Goal: Task Accomplishment & Management: Manage account settings

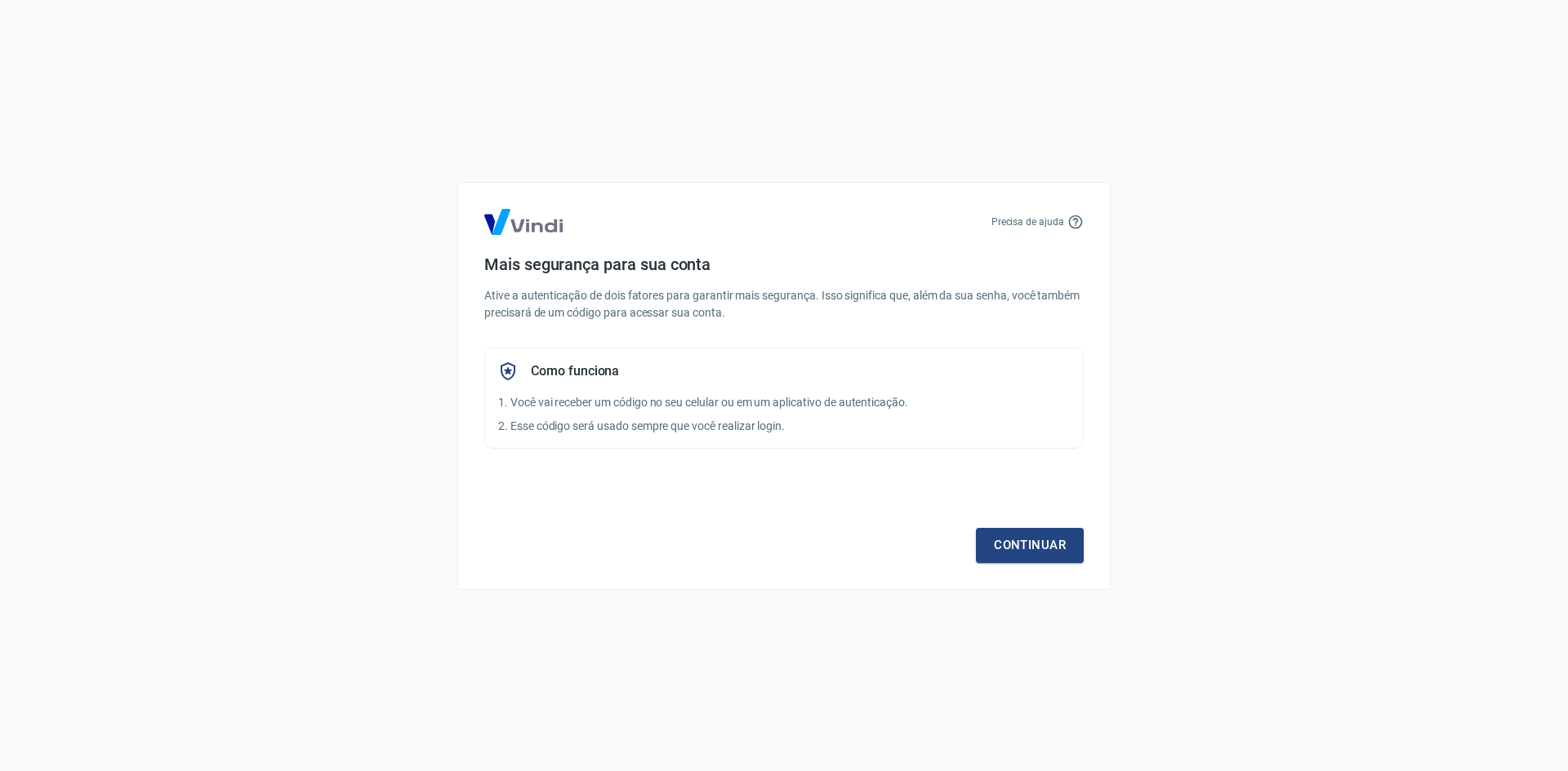
click at [685, 467] on div "Precisa de ajuda Mais segurança para sua conta Ative a autenticação de dois fat…" at bounding box center [784, 386] width 653 height 408
click at [1012, 539] on link "Continuar" at bounding box center [1029, 545] width 107 height 34
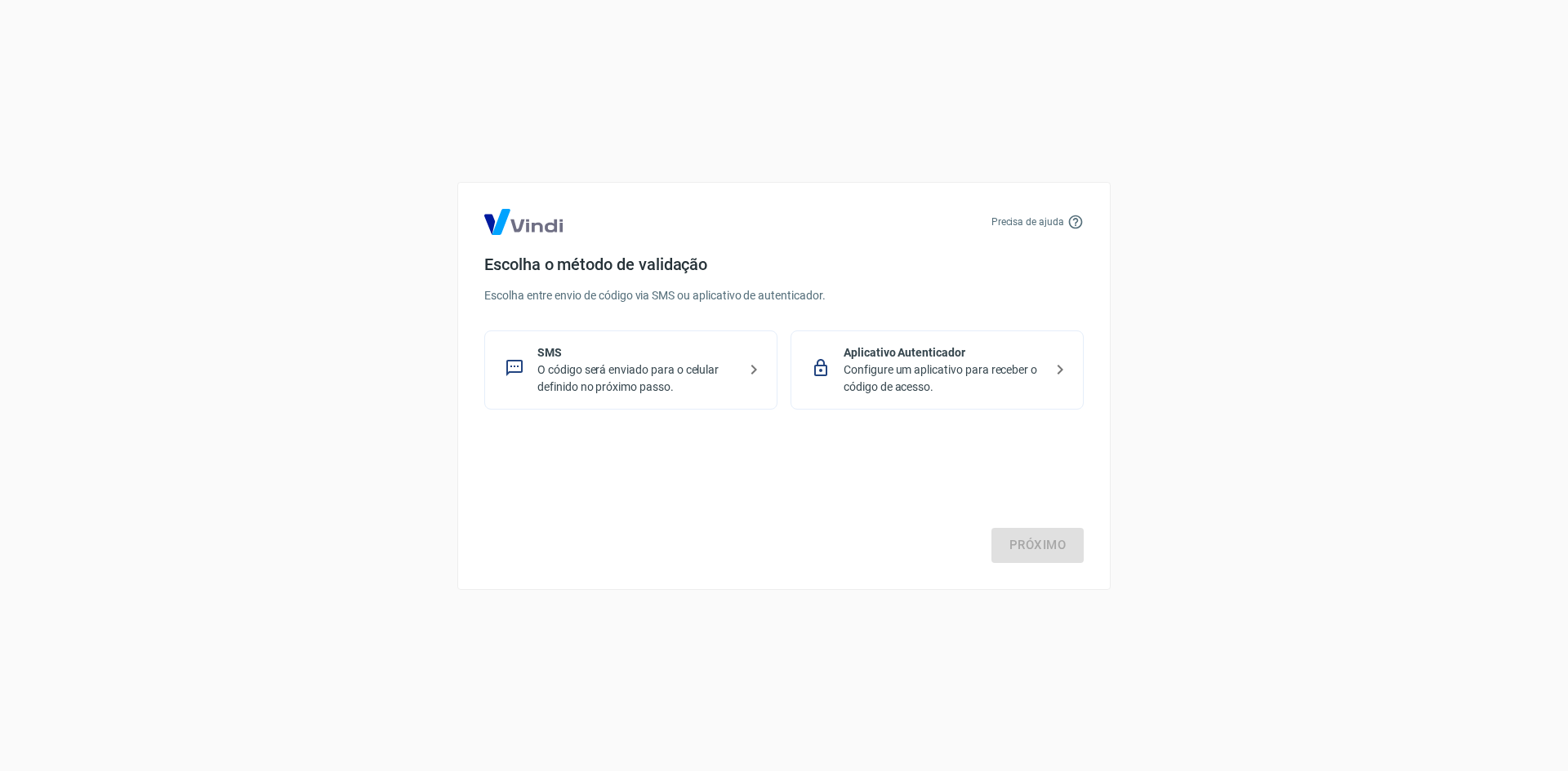
click at [662, 391] on p "O código será enviado para o celular definido no próximo passo." at bounding box center [637, 378] width 200 height 34
click at [1064, 551] on link "Próximo" at bounding box center [1038, 545] width 92 height 34
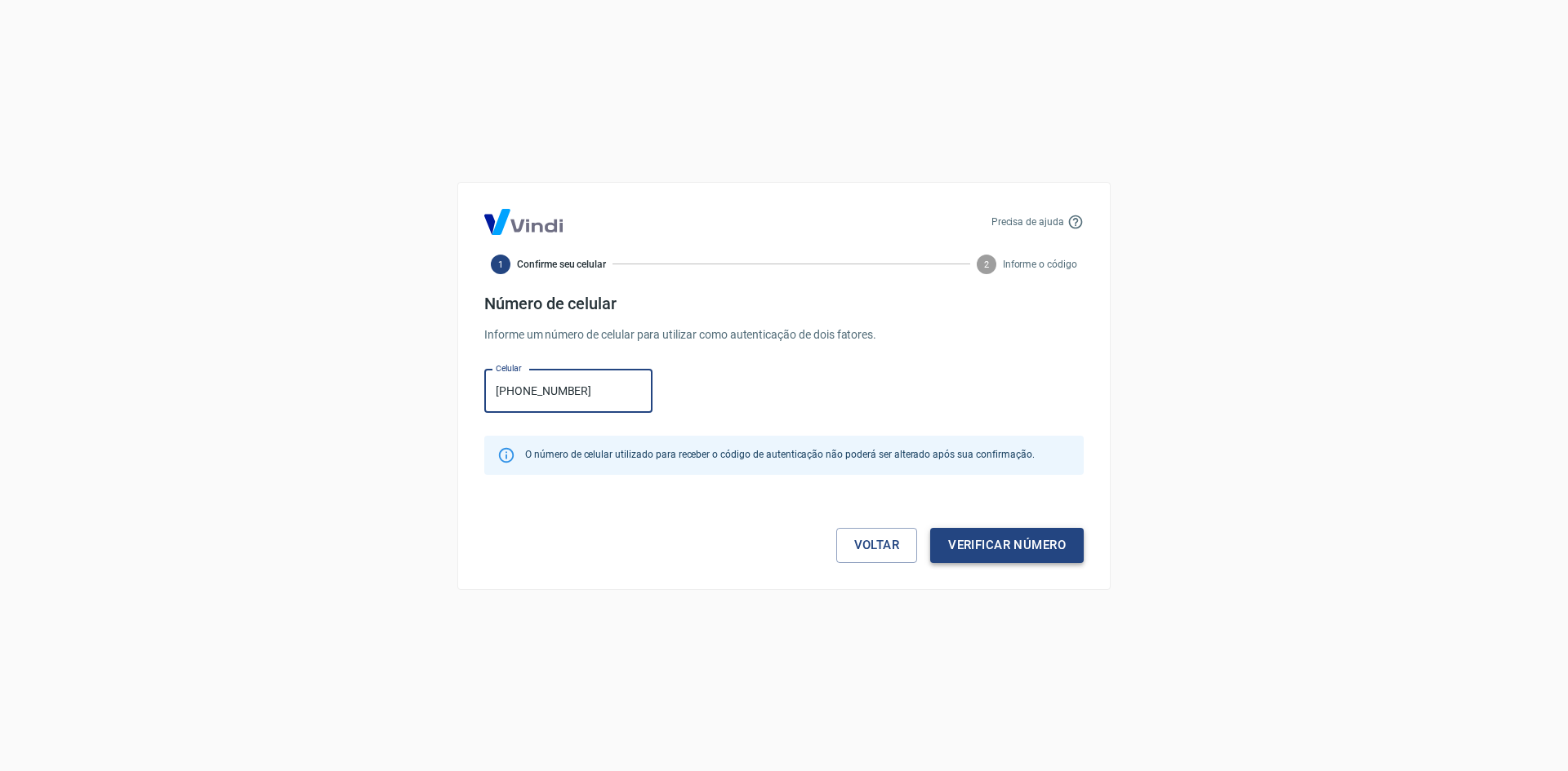
type input "[PHONE_NUMBER]"
click at [992, 547] on button "Verificar número" at bounding box center [1007, 545] width 154 height 34
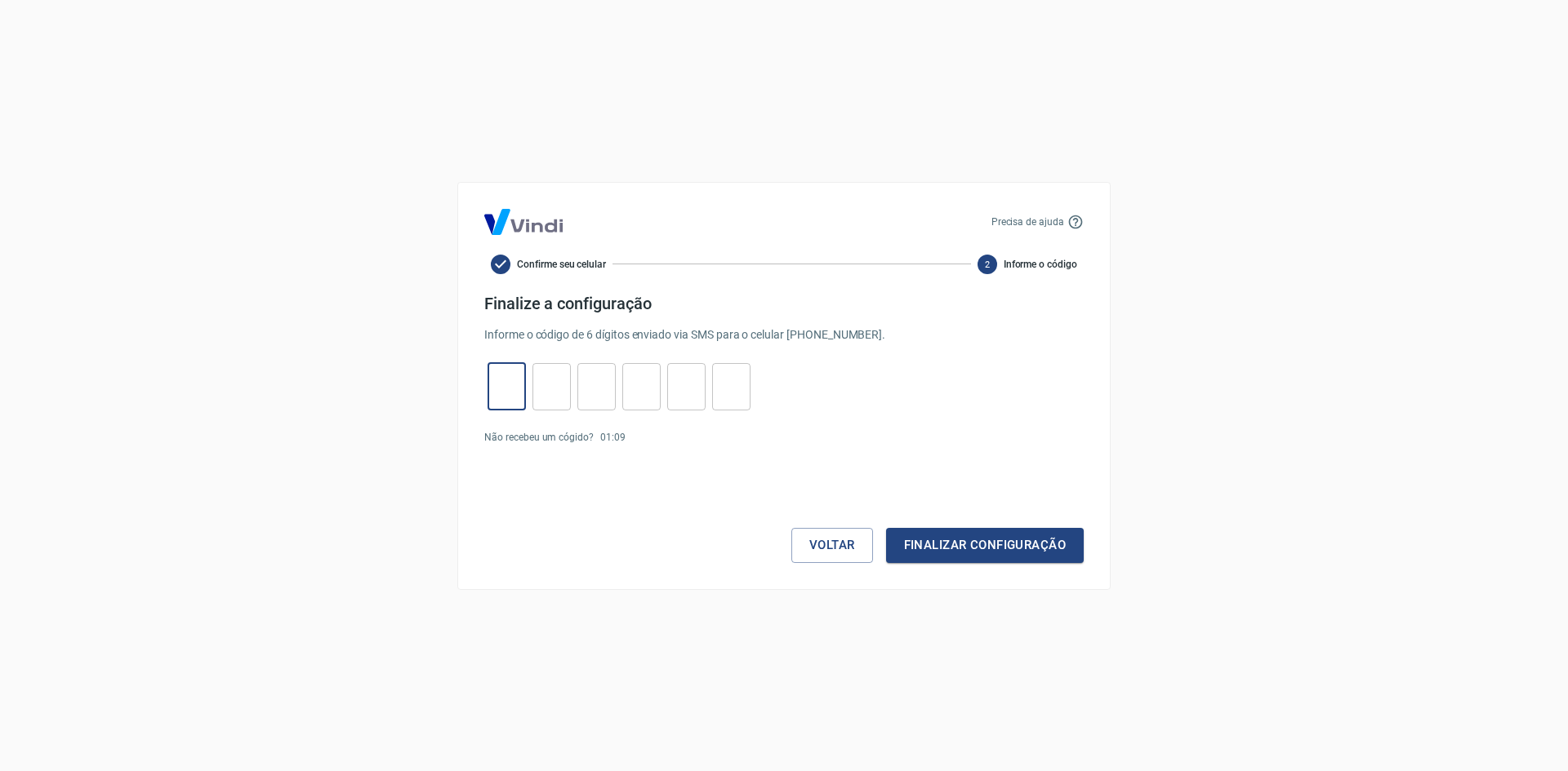
click at [511, 399] on input "tel" at bounding box center [507, 386] width 39 height 35
type input "5"
type input "9"
type input "7"
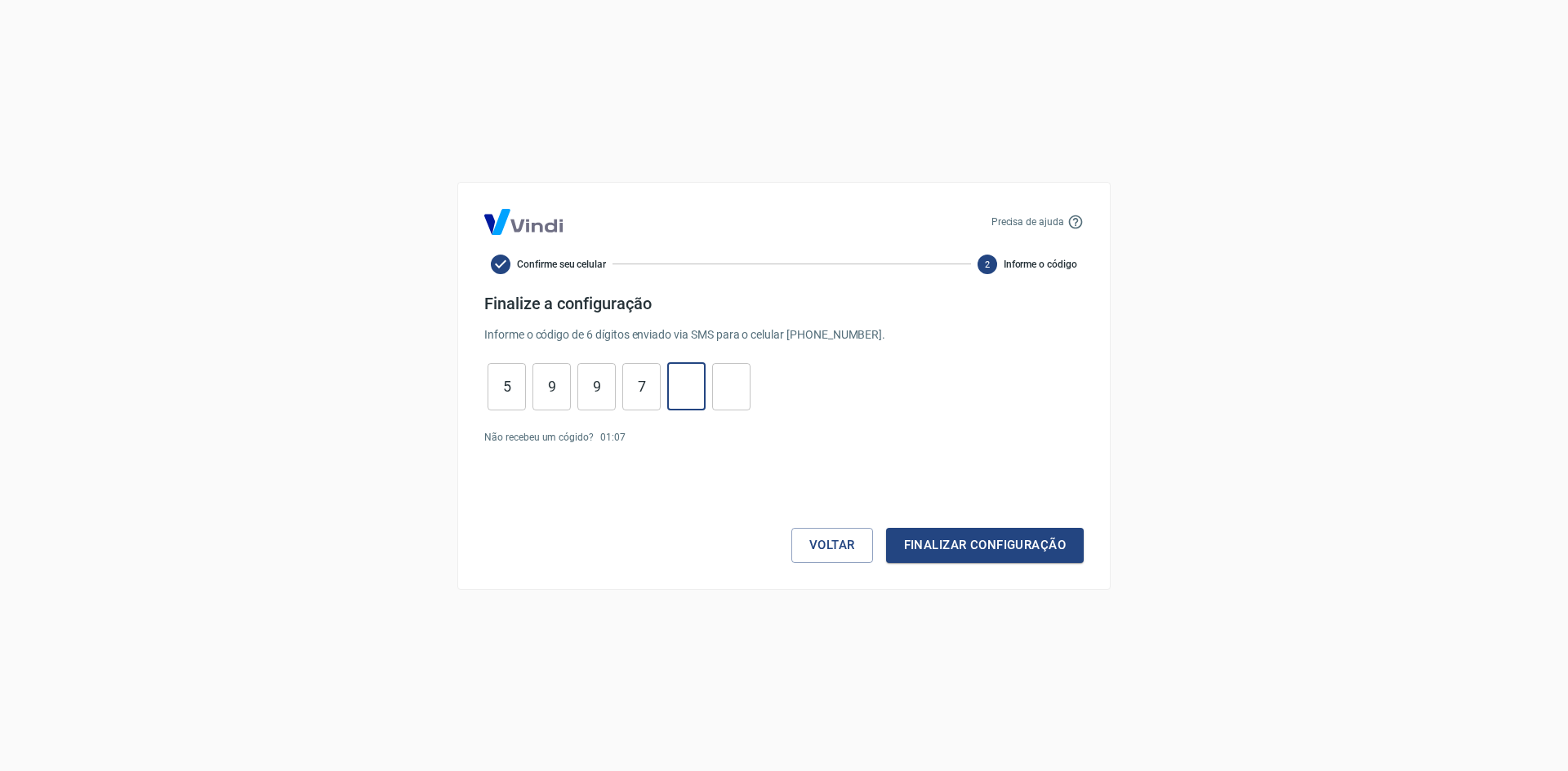
type input "1"
type input "2"
click at [950, 544] on button "Finalizar configuração" at bounding box center [985, 545] width 197 height 34
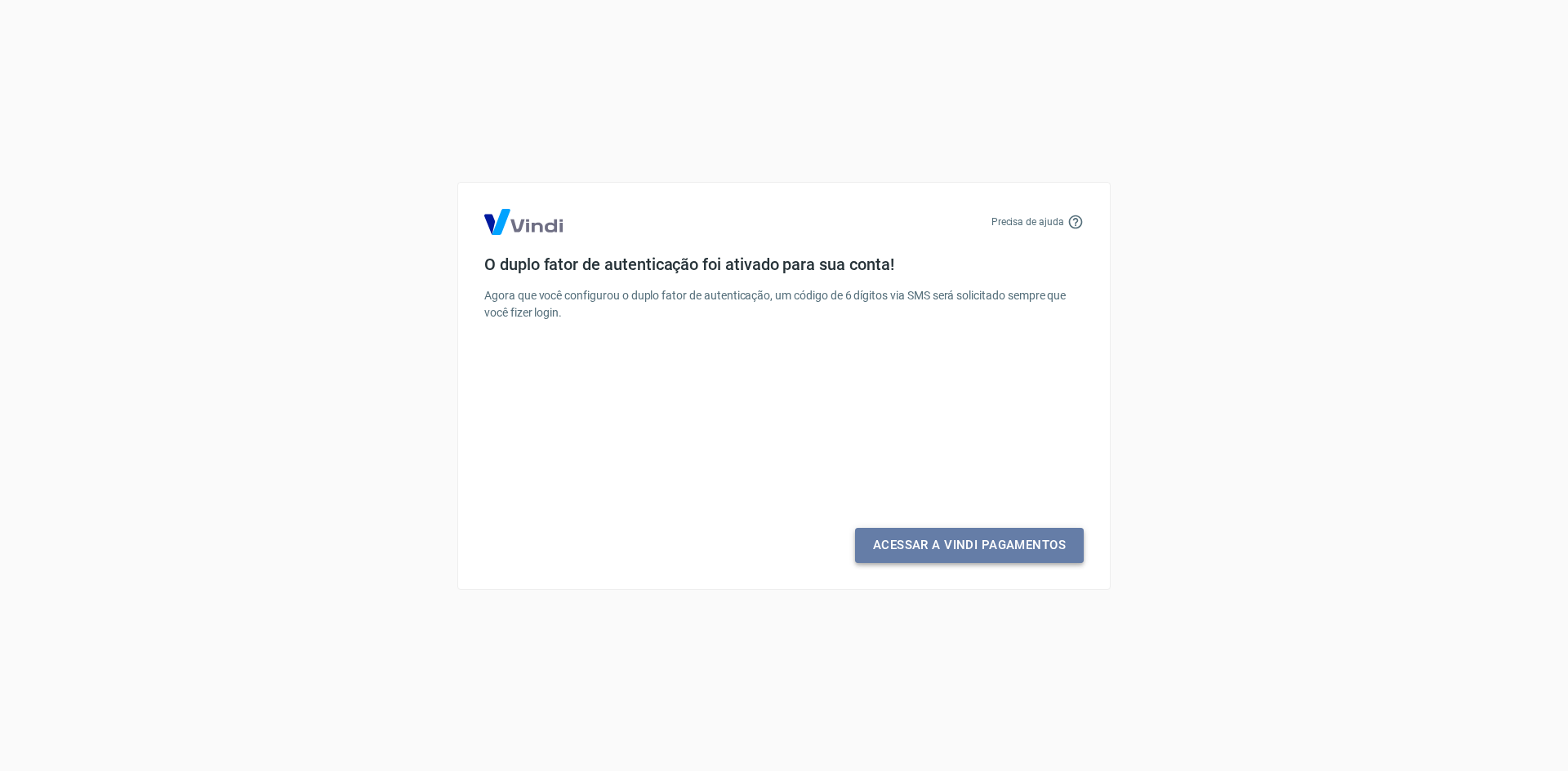
click at [906, 547] on link "Acessar a Vindi Pagamentos" at bounding box center [970, 545] width 228 height 34
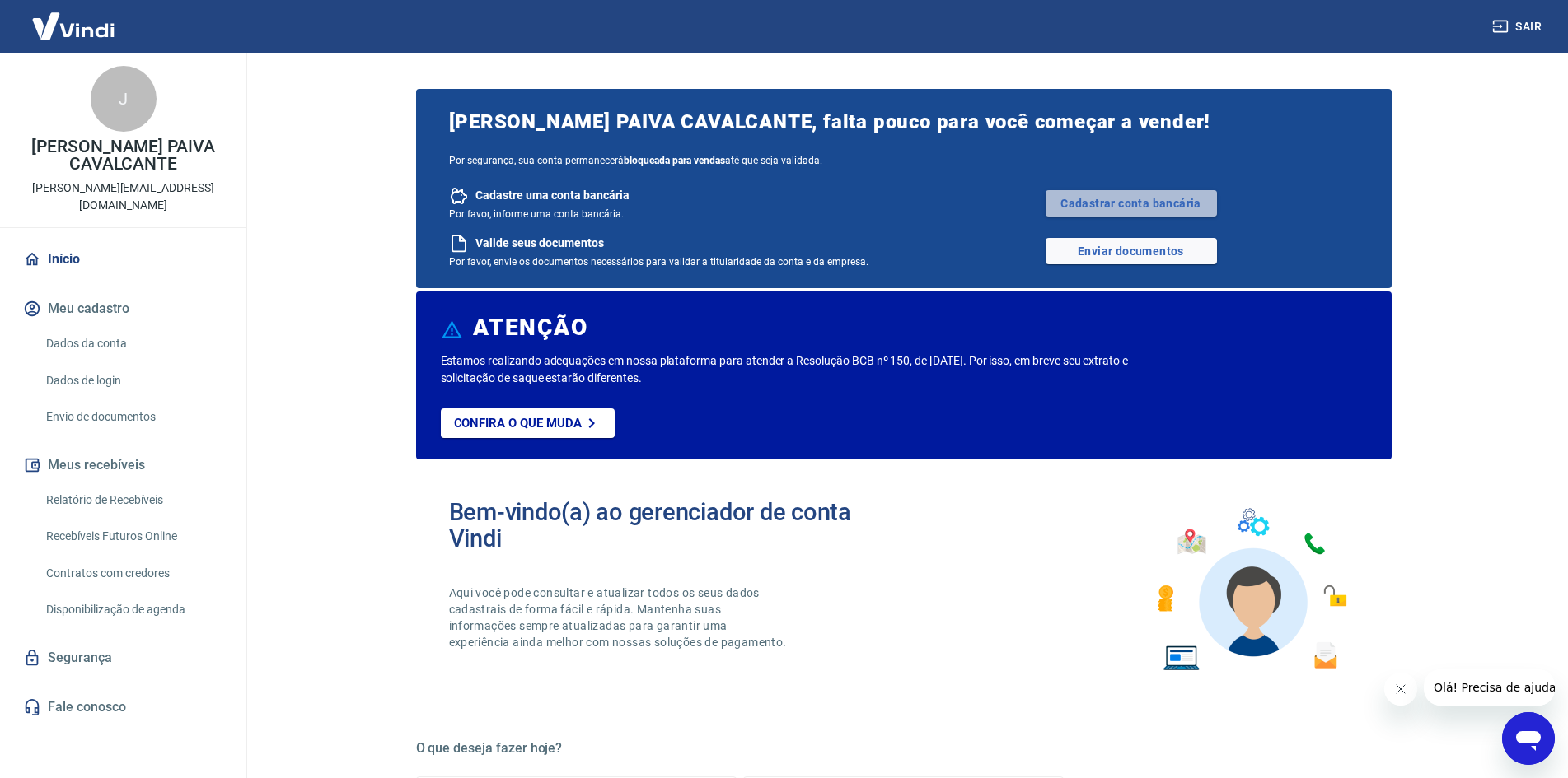
click at [1085, 203] on link "Cadastrar conta bancária" at bounding box center [1132, 203] width 172 height 26
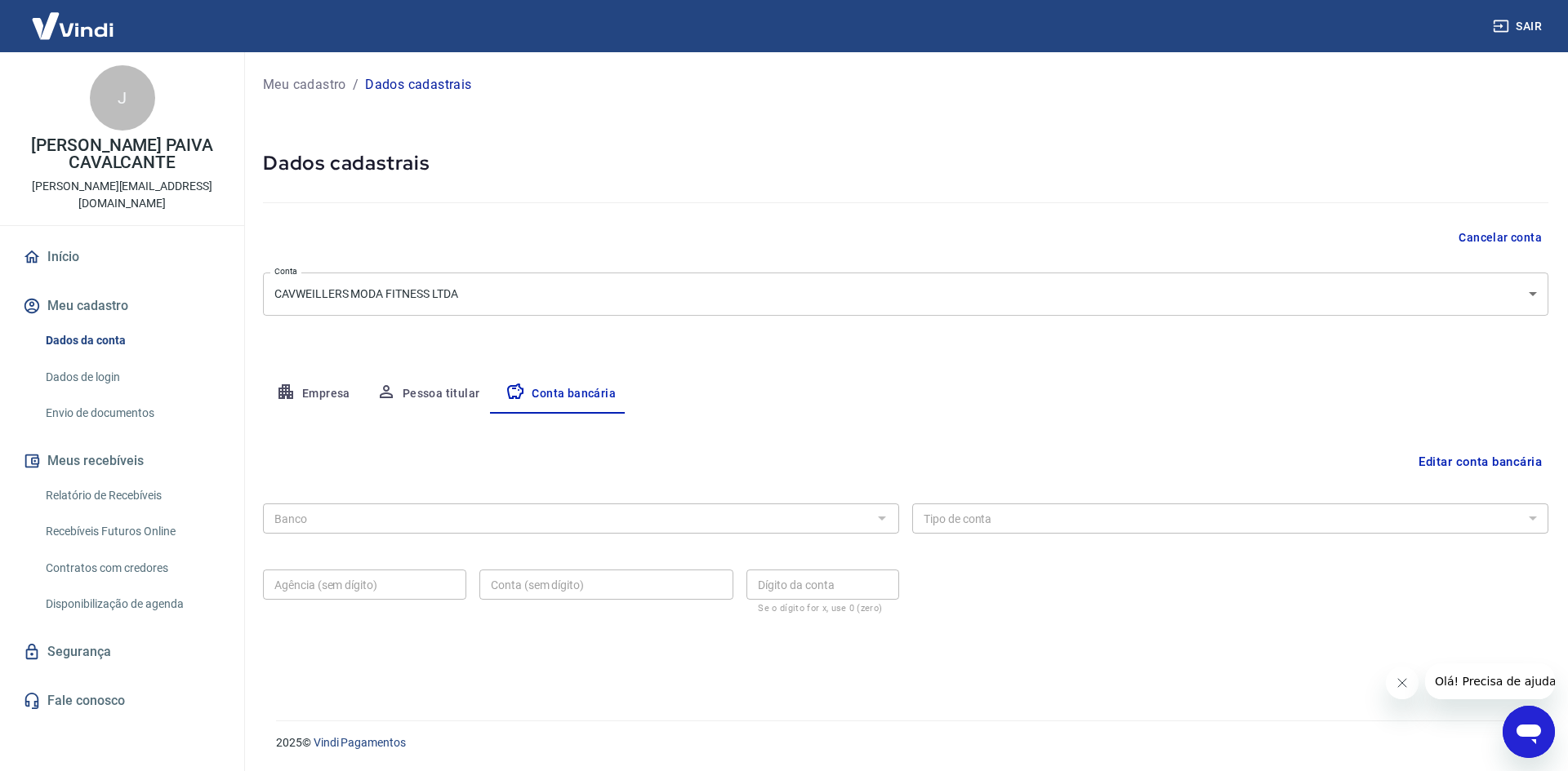
click at [885, 523] on div at bounding box center [882, 519] width 21 height 23
click at [1436, 460] on button "Editar conta bancária" at bounding box center [1480, 462] width 136 height 31
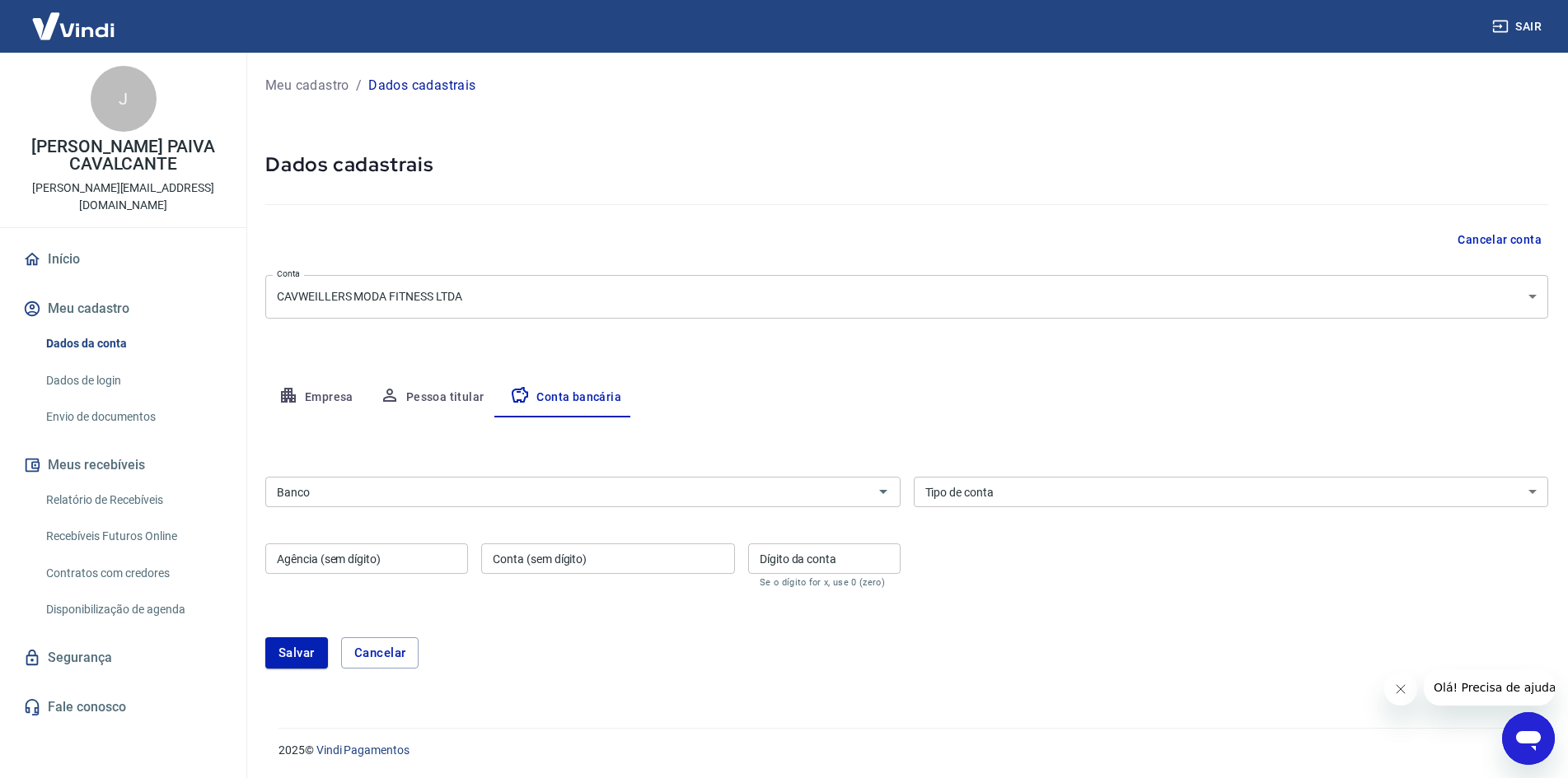
click at [627, 494] on input "Banco" at bounding box center [569, 492] width 598 height 20
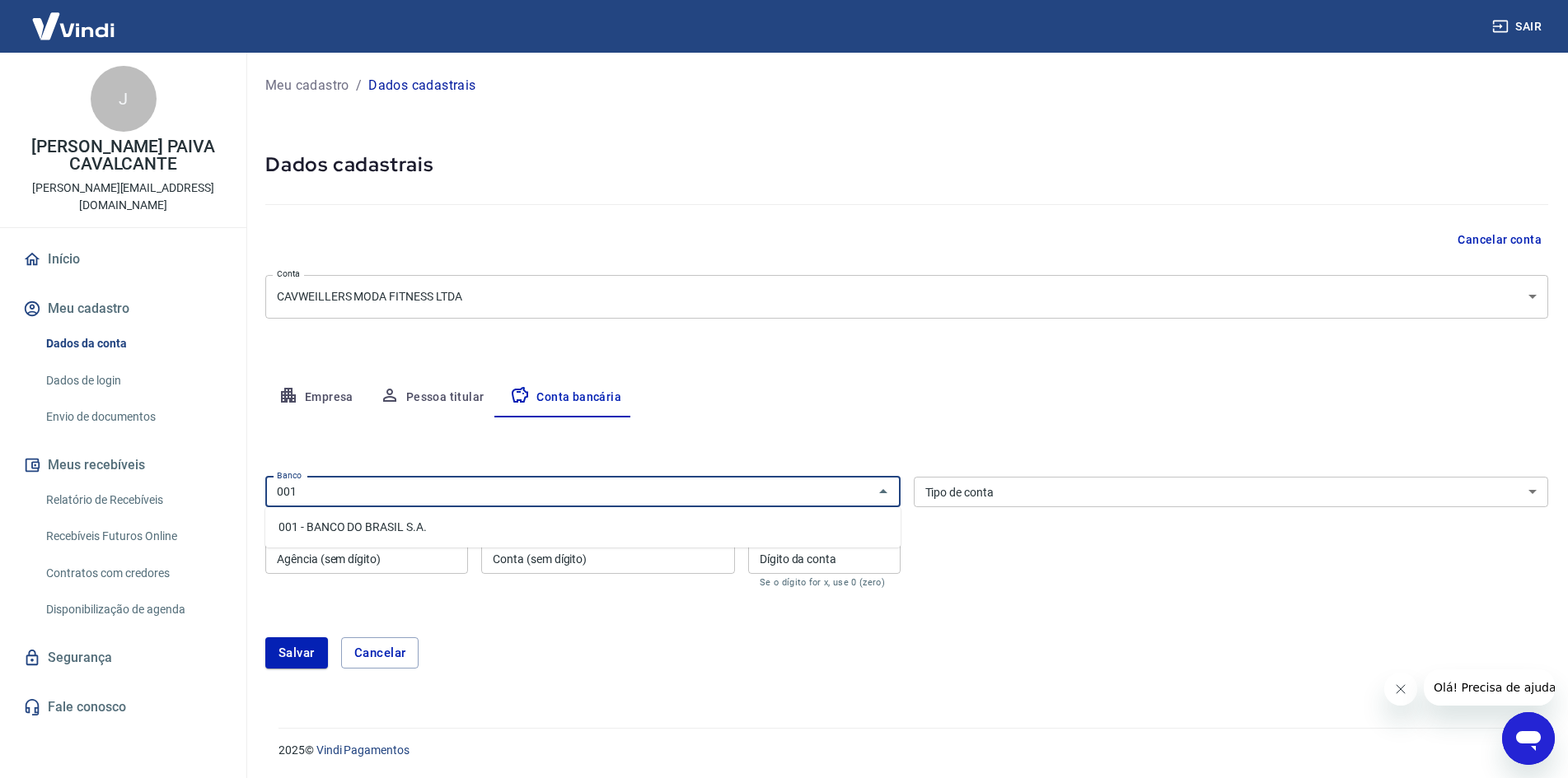
click at [311, 523] on li "001 - BANCO DO BRASIL S.A." at bounding box center [583, 528] width 636 height 27
type input "001 - BANCO DO BRASIL S.A."
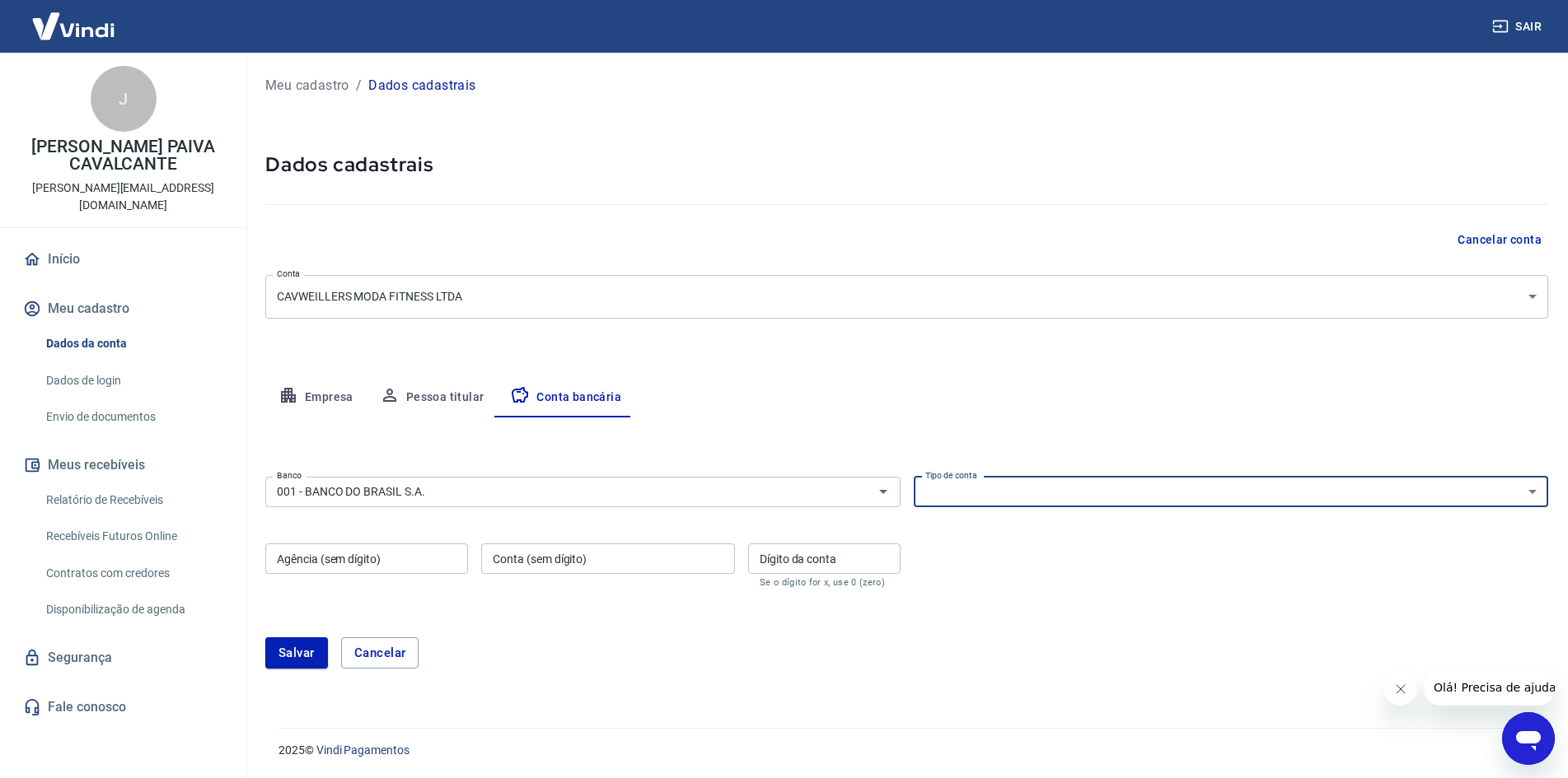
click at [1034, 487] on select "Conta Corrente Conta Poupança" at bounding box center [1231, 492] width 636 height 30
select select "1"
click at [914, 477] on select "Conta Corrente Conta Poupança" at bounding box center [1231, 492] width 636 height 30
click at [369, 576] on div "Agência (sem dígito) Agência (sem dígito)" at bounding box center [367, 565] width 203 height 45
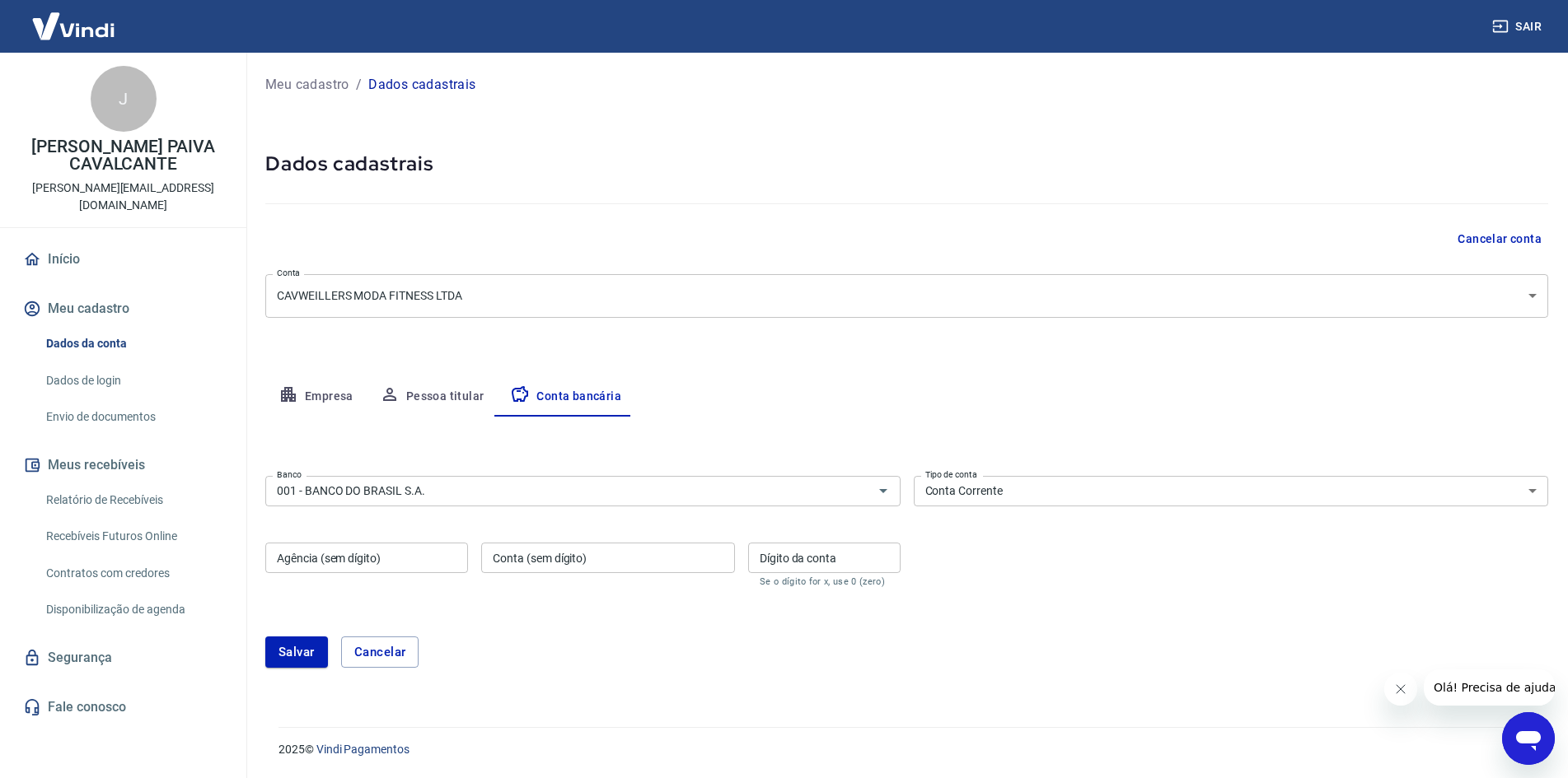
click at [373, 569] on input "Agência (sem dígito)" at bounding box center [367, 557] width 203 height 30
type input "1041"
click at [595, 563] on input "Conta (sem dígito)" at bounding box center [608, 557] width 254 height 30
type input "95445"
click at [883, 556] on input "Dígito da conta" at bounding box center [824, 557] width 152 height 30
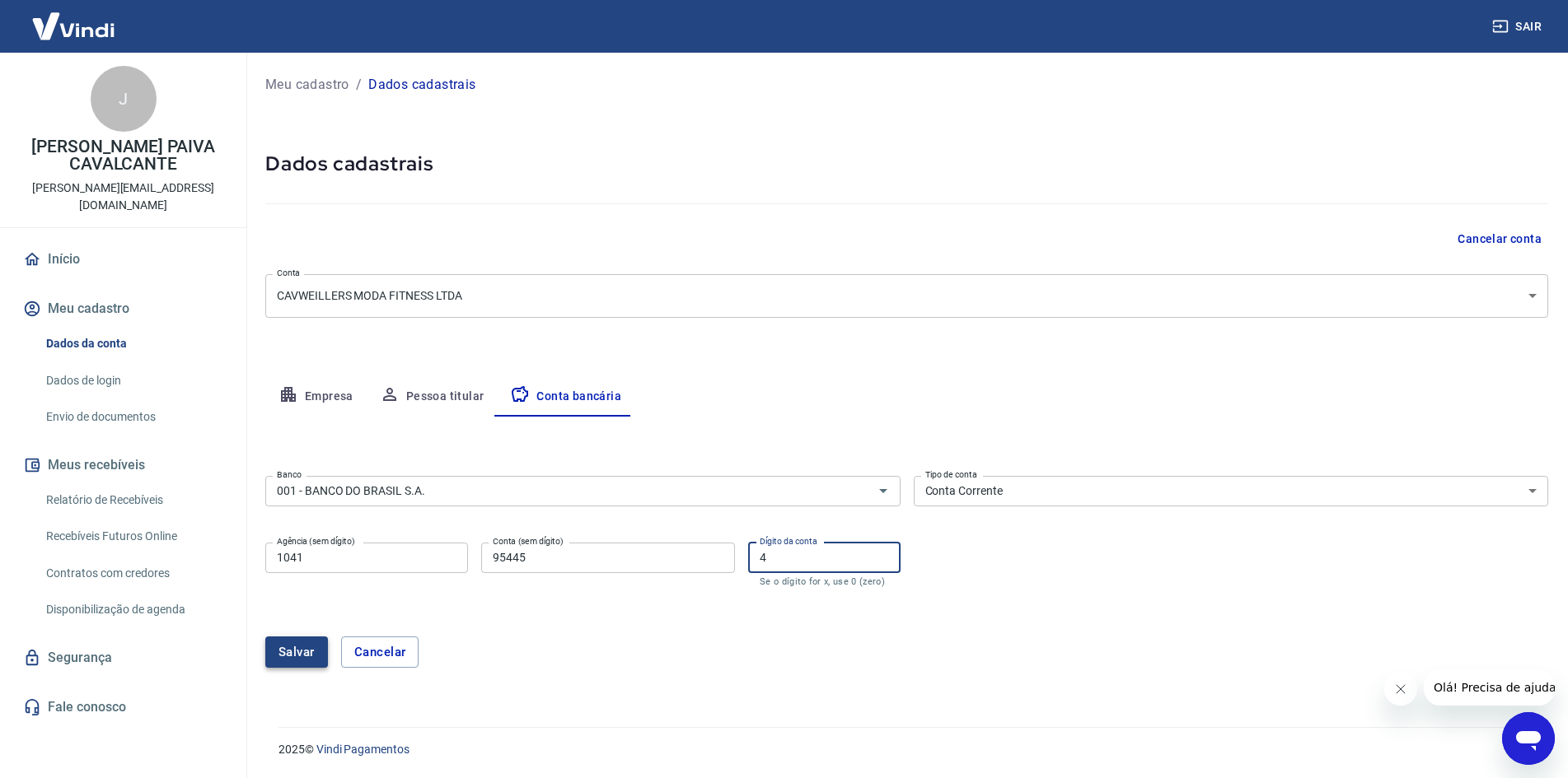
type input "4"
click at [305, 641] on button "Salvar" at bounding box center [297, 652] width 62 height 31
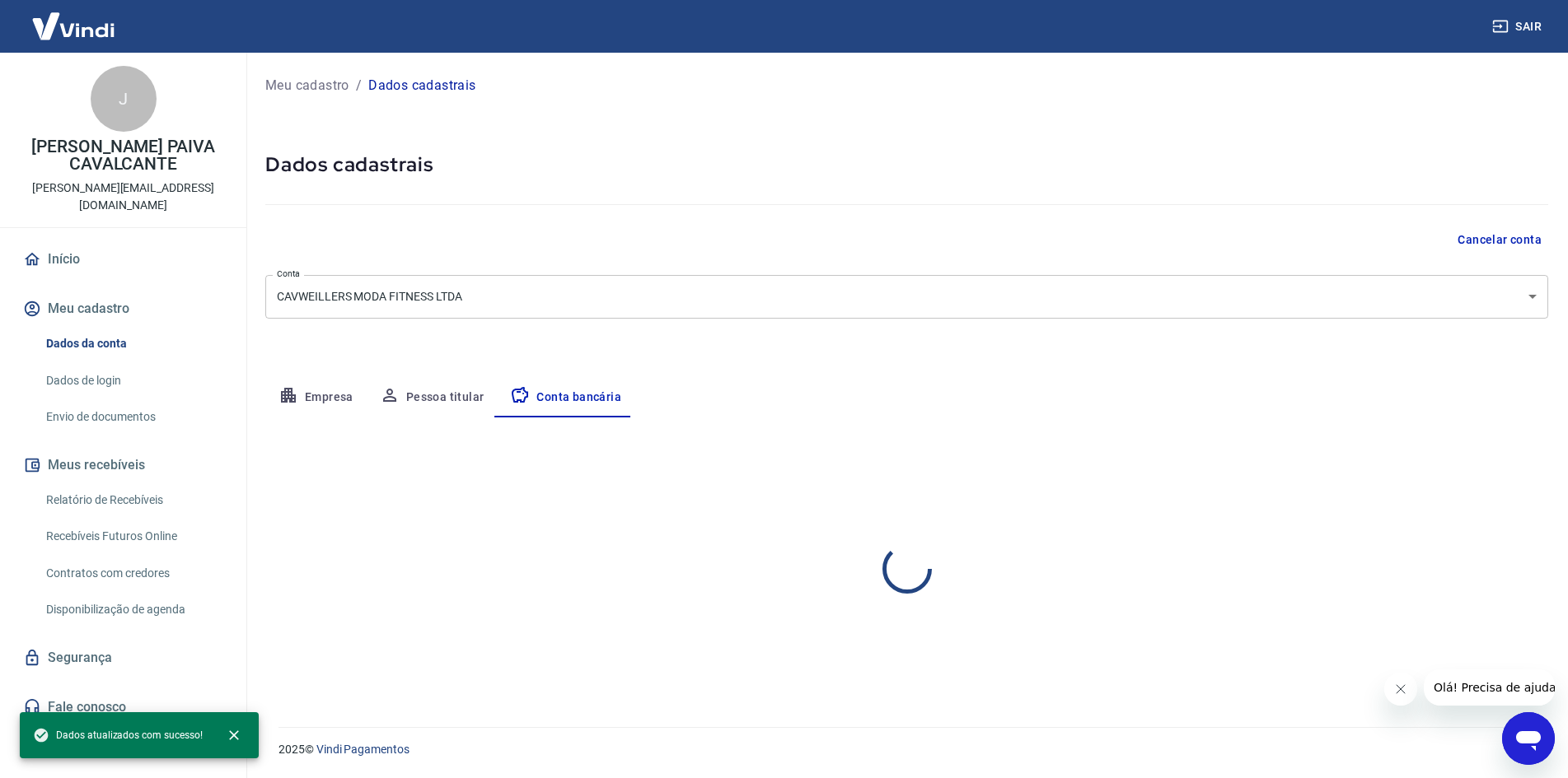
scroll to position [0, 0]
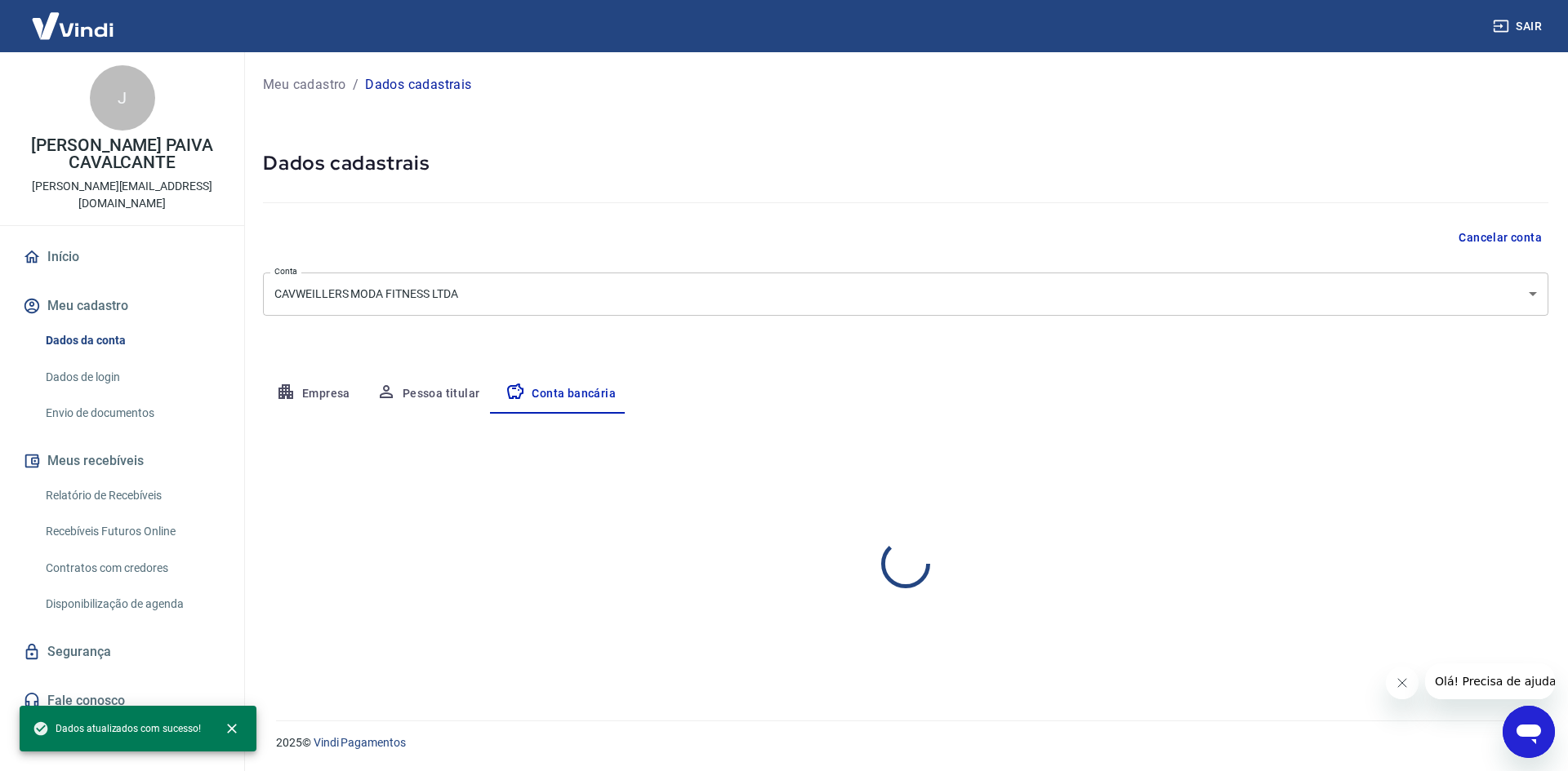
select select "1"
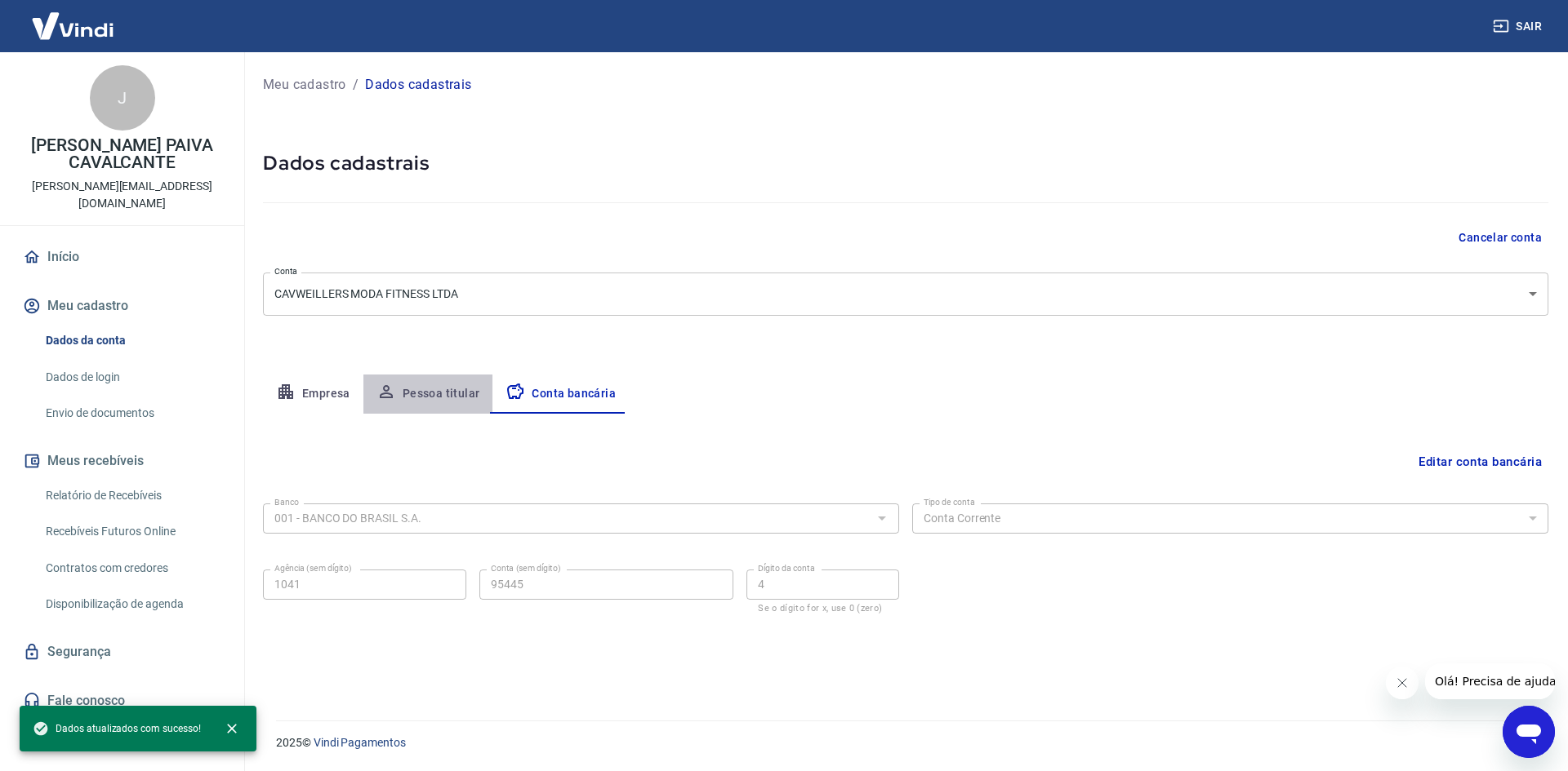
click at [430, 390] on button "Pessoa titular" at bounding box center [429, 394] width 130 height 40
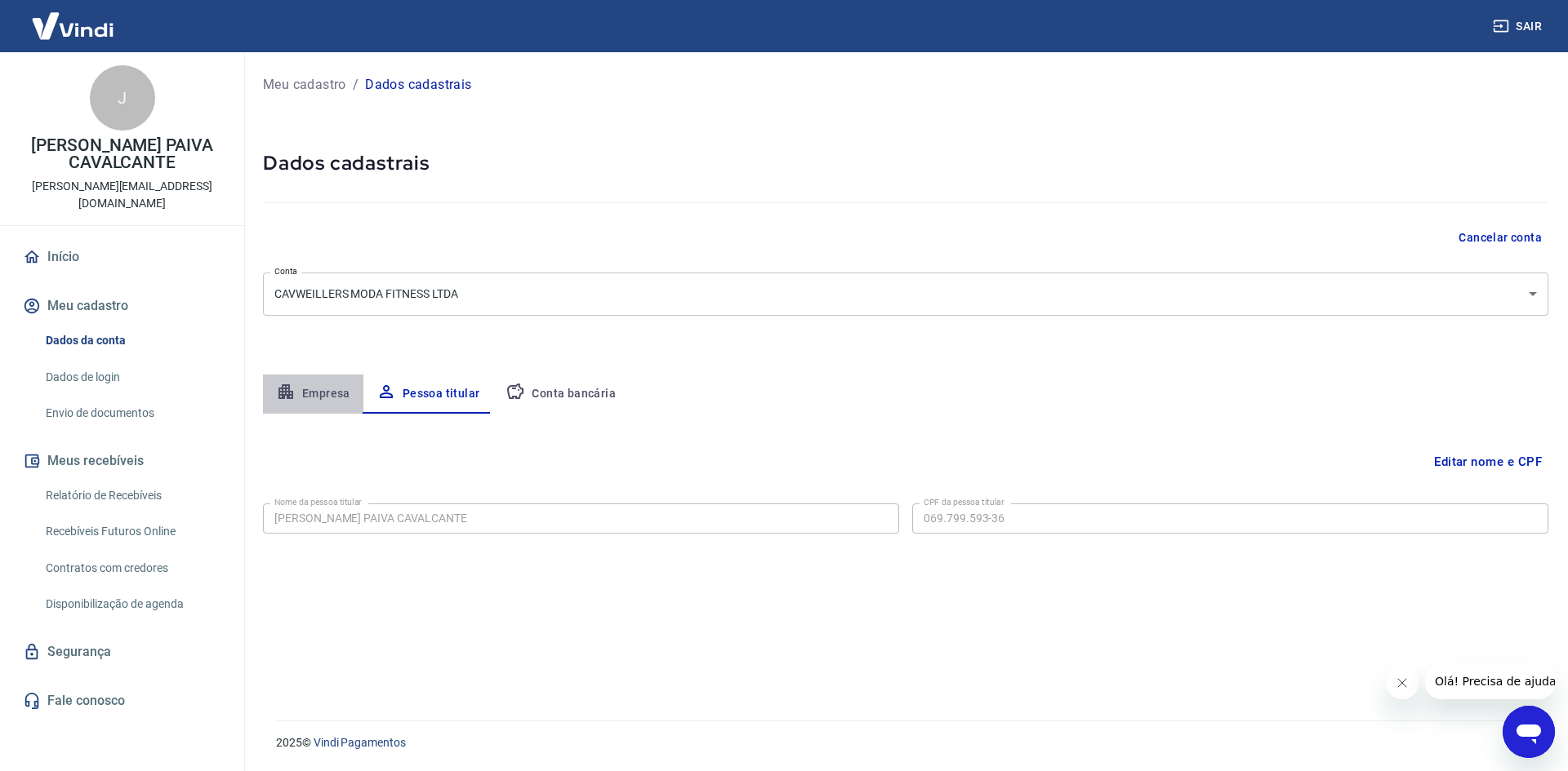
click at [332, 390] on button "Empresa" at bounding box center [314, 394] width 101 height 40
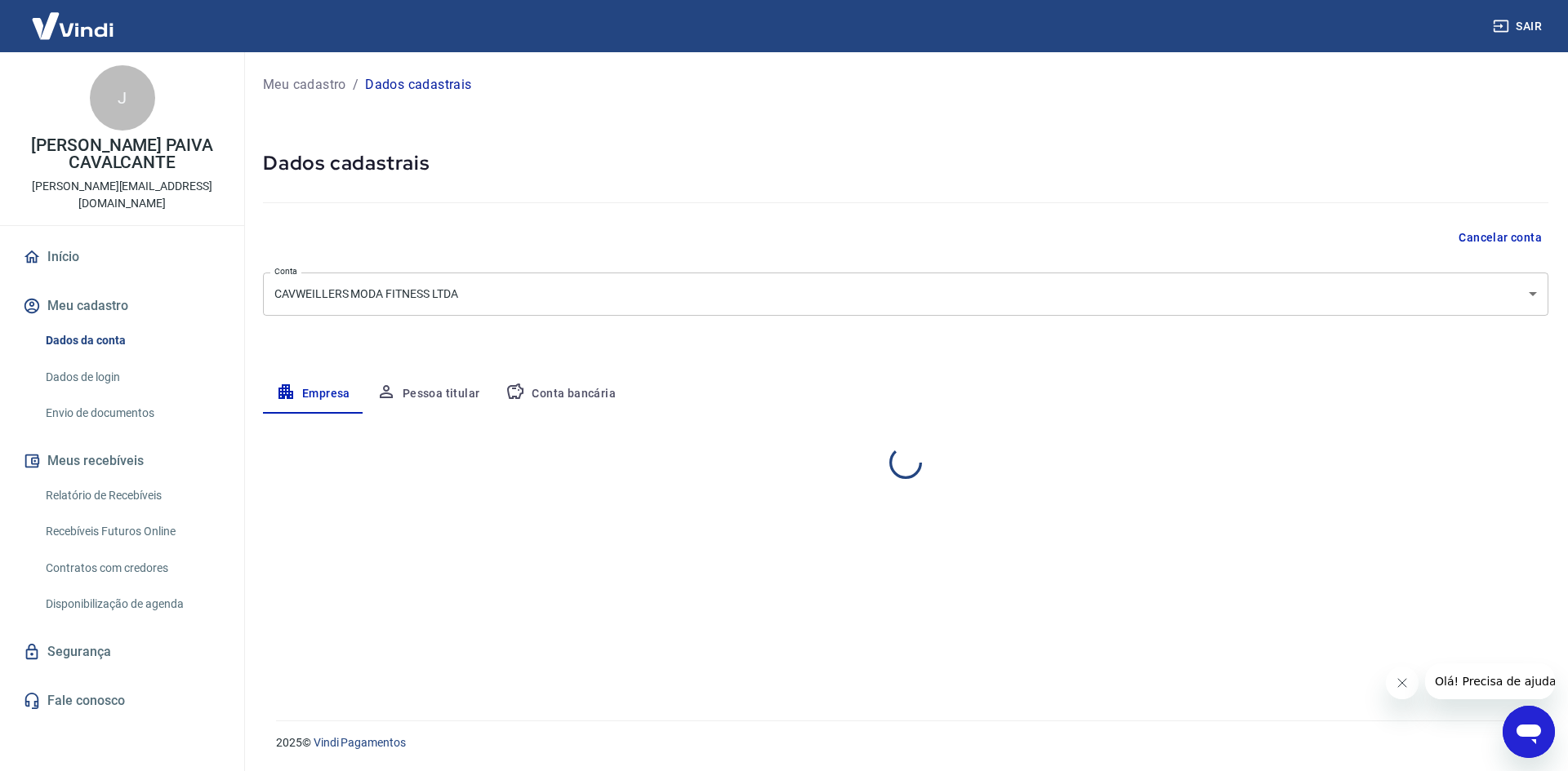
select select "CE"
select select "business"
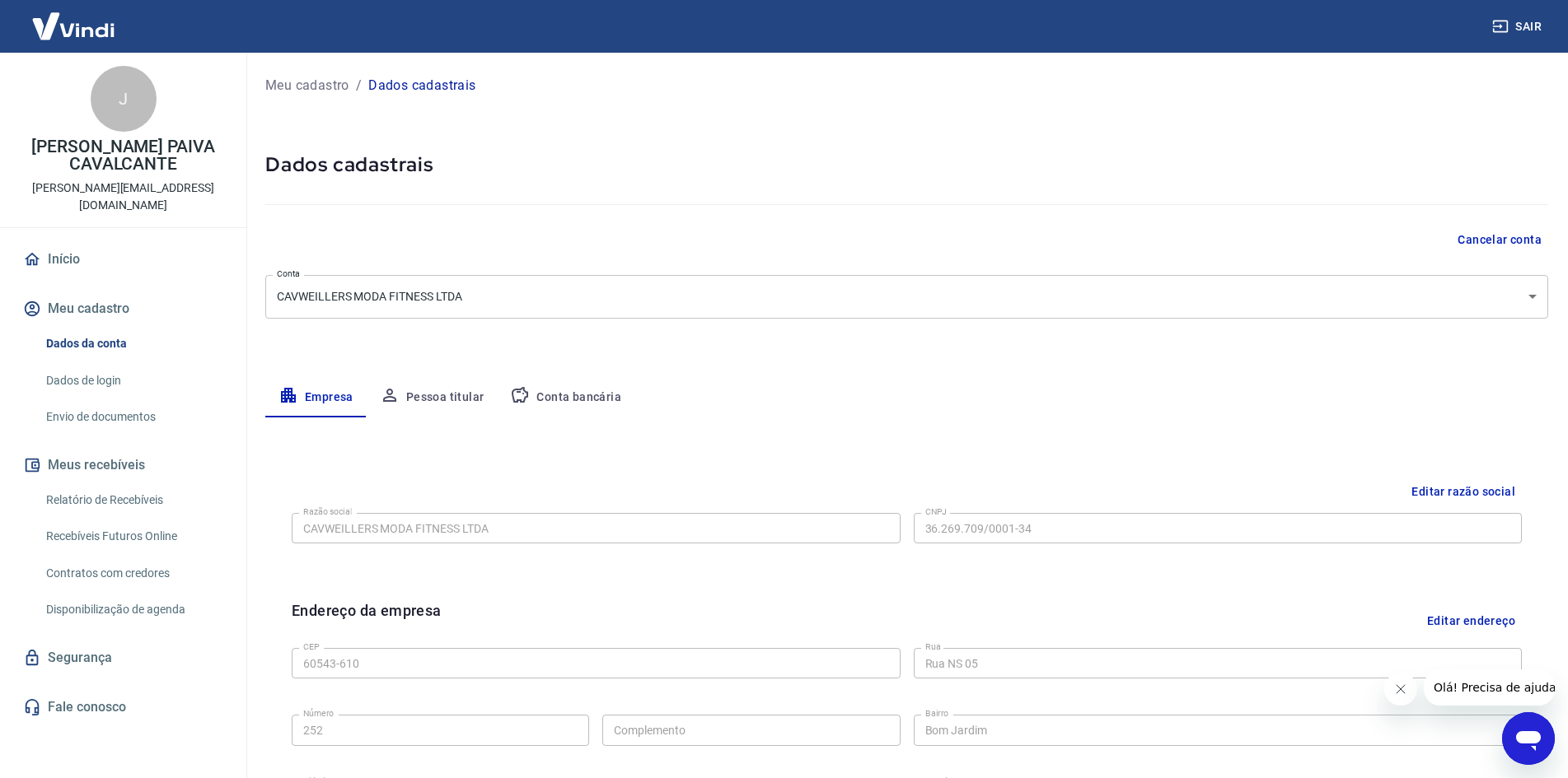
click at [417, 395] on button "Pessoa titular" at bounding box center [433, 397] width 131 height 40
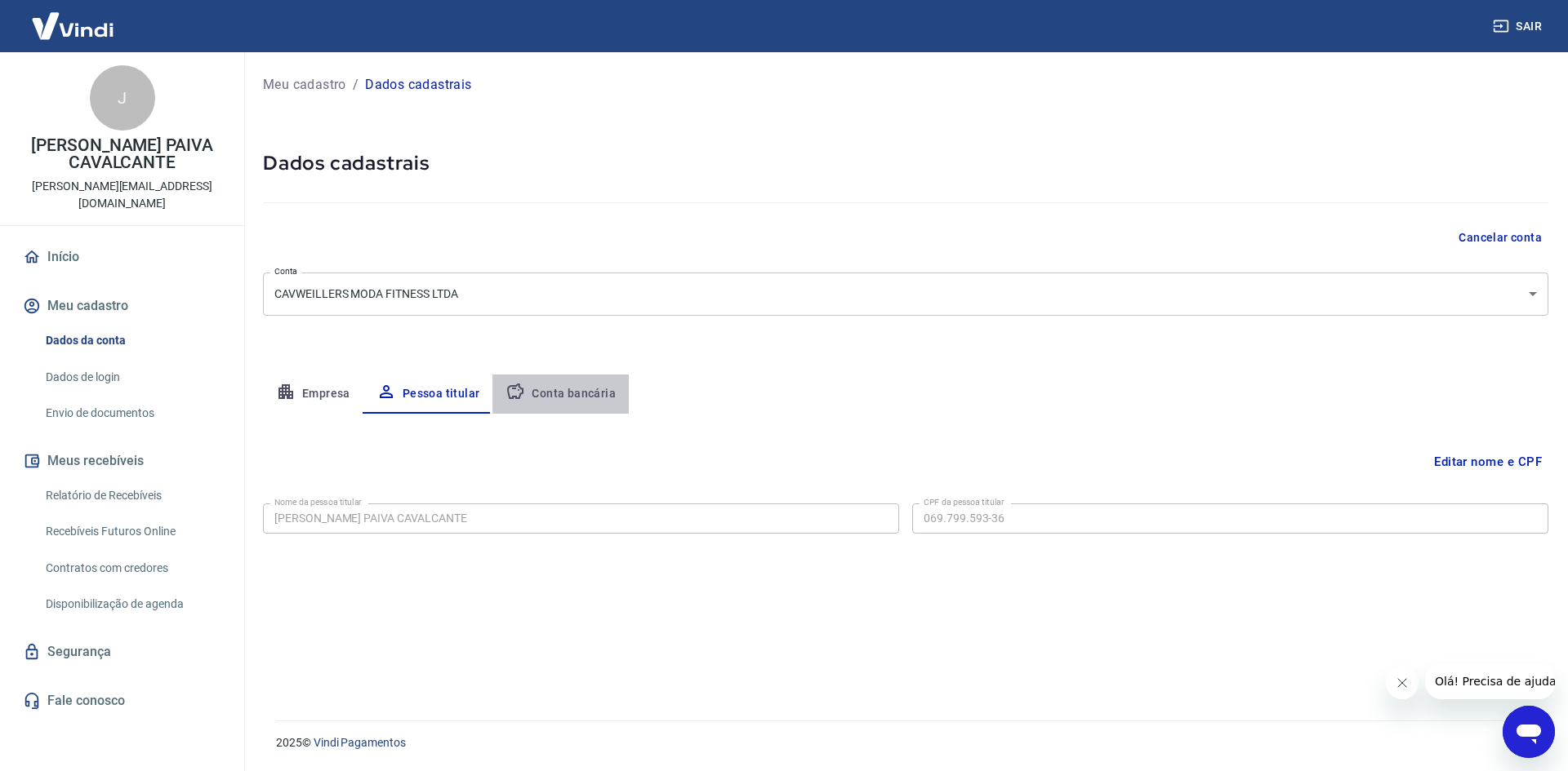
click at [576, 384] on button "Conta bancária" at bounding box center [560, 394] width 136 height 40
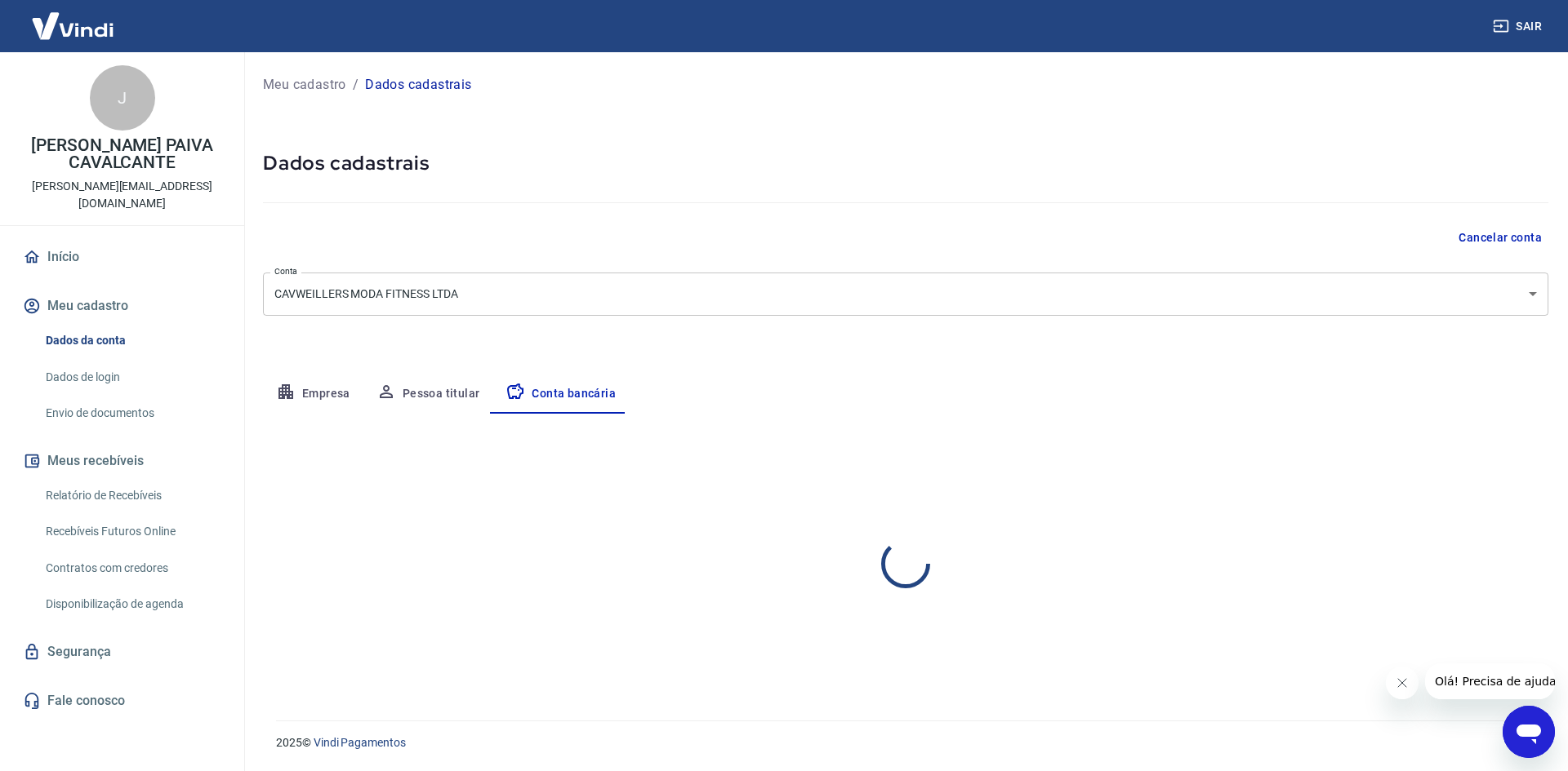
select select "1"
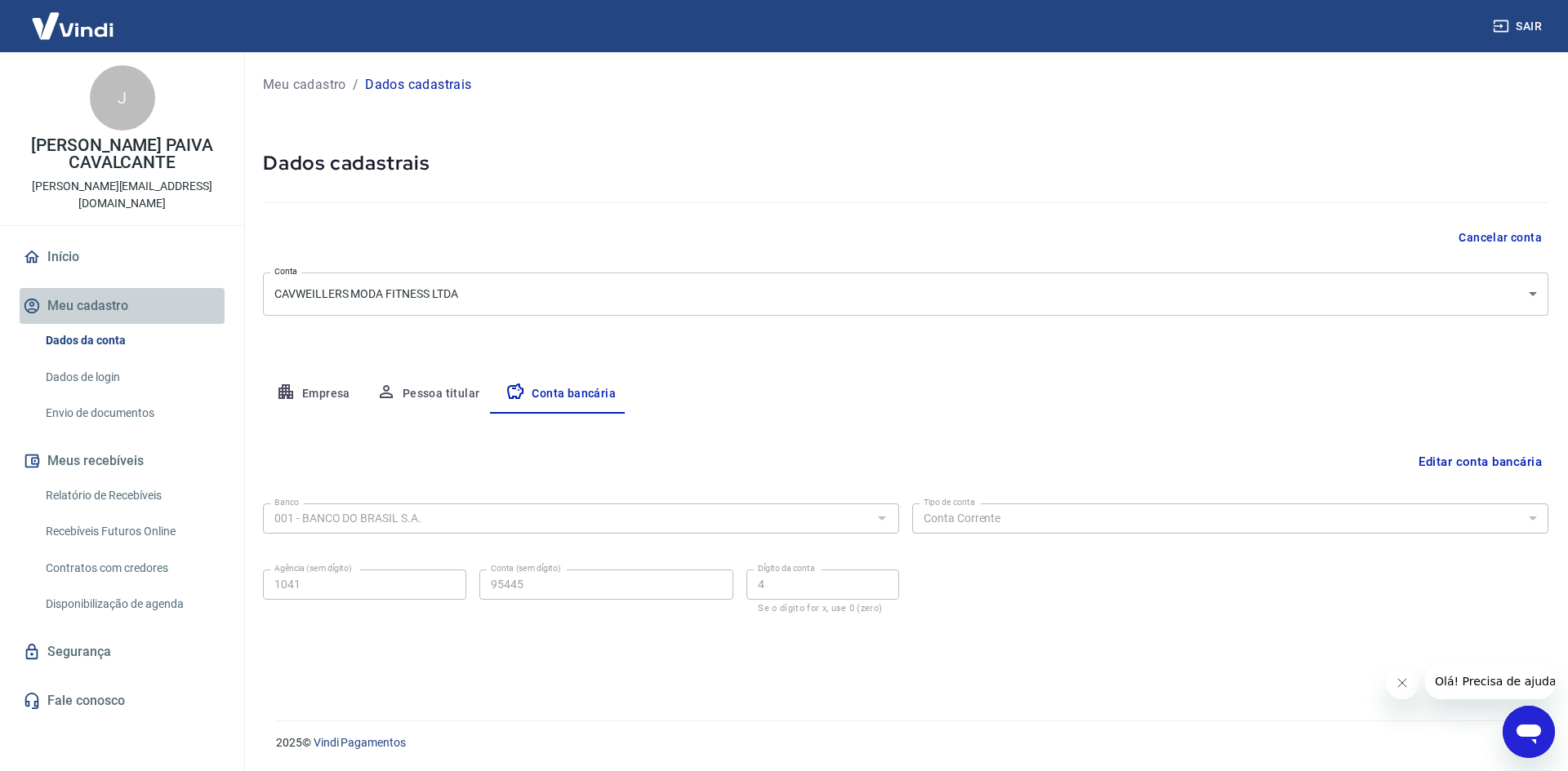
click at [68, 295] on button "Meu cadastro" at bounding box center [122, 306] width 205 height 36
click at [126, 400] on link "Envio de documentos" at bounding box center [133, 413] width 186 height 34
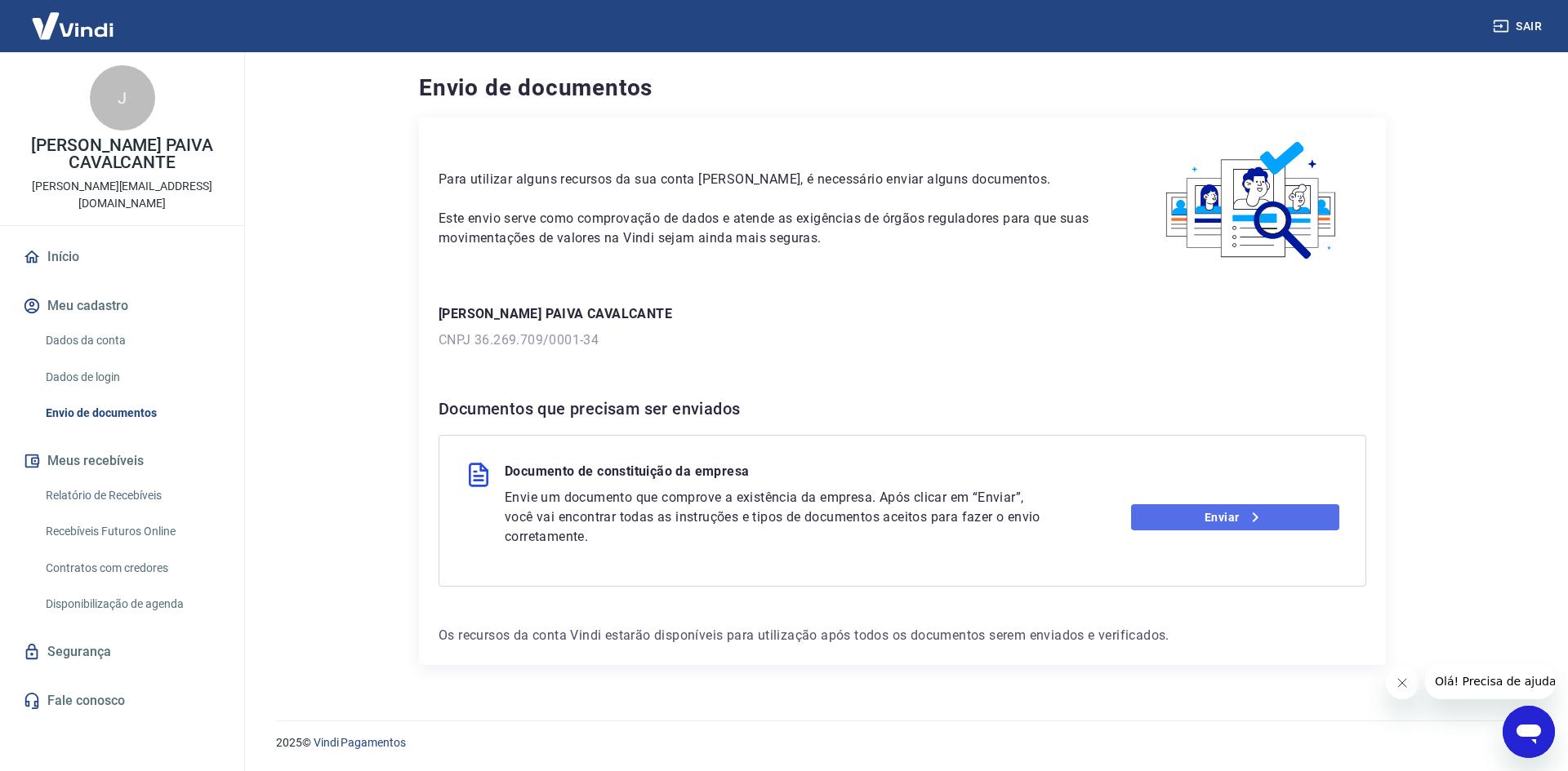
click at [1172, 514] on link "Enviar" at bounding box center [1236, 518] width 209 height 26
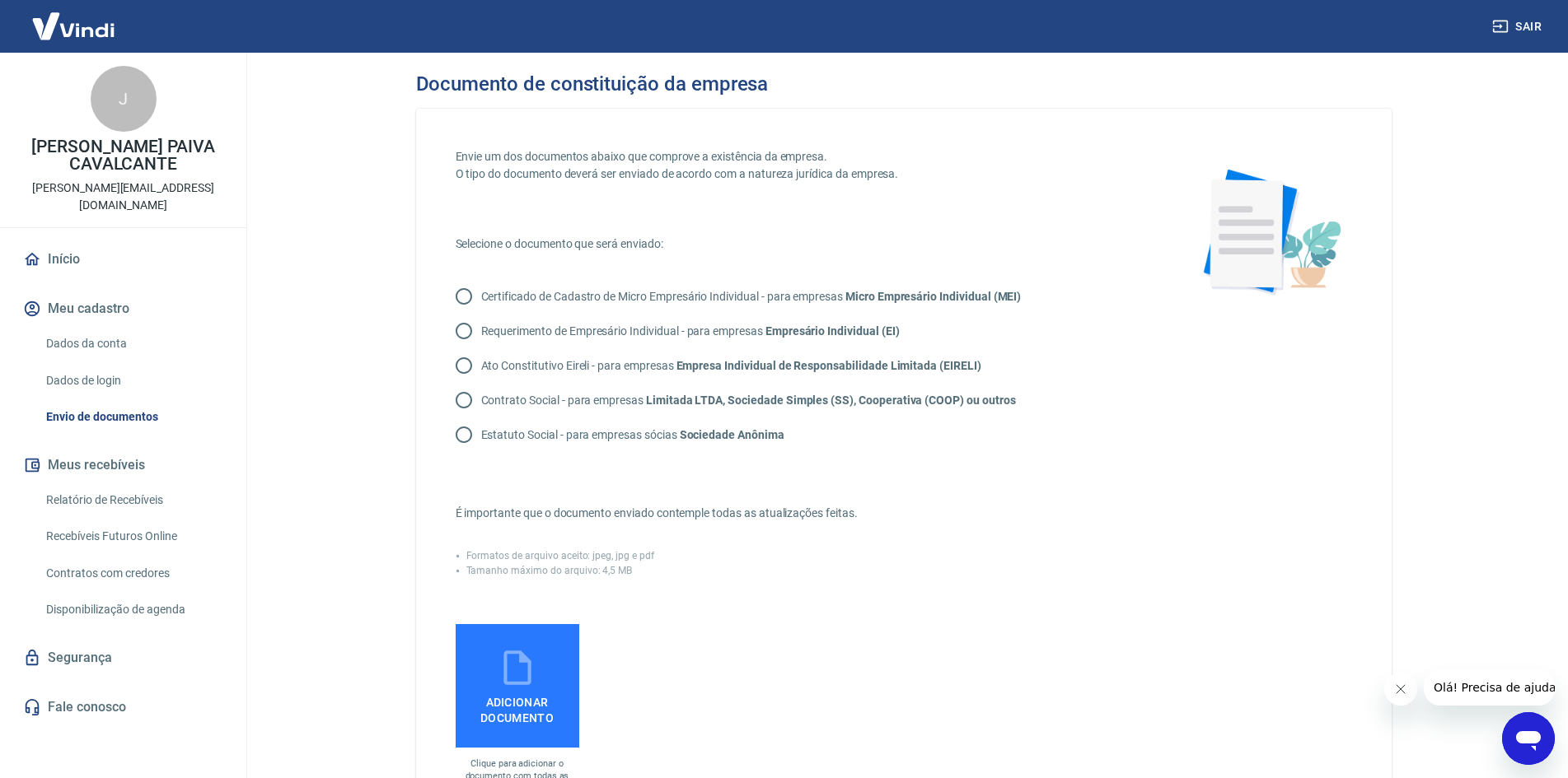
click at [480, 403] on input "Contrato Social - para empresas Limitada LTDA, Sociedade Simples (SS), Cooperat…" at bounding box center [463, 399] width 34 height 34
radio input "true"
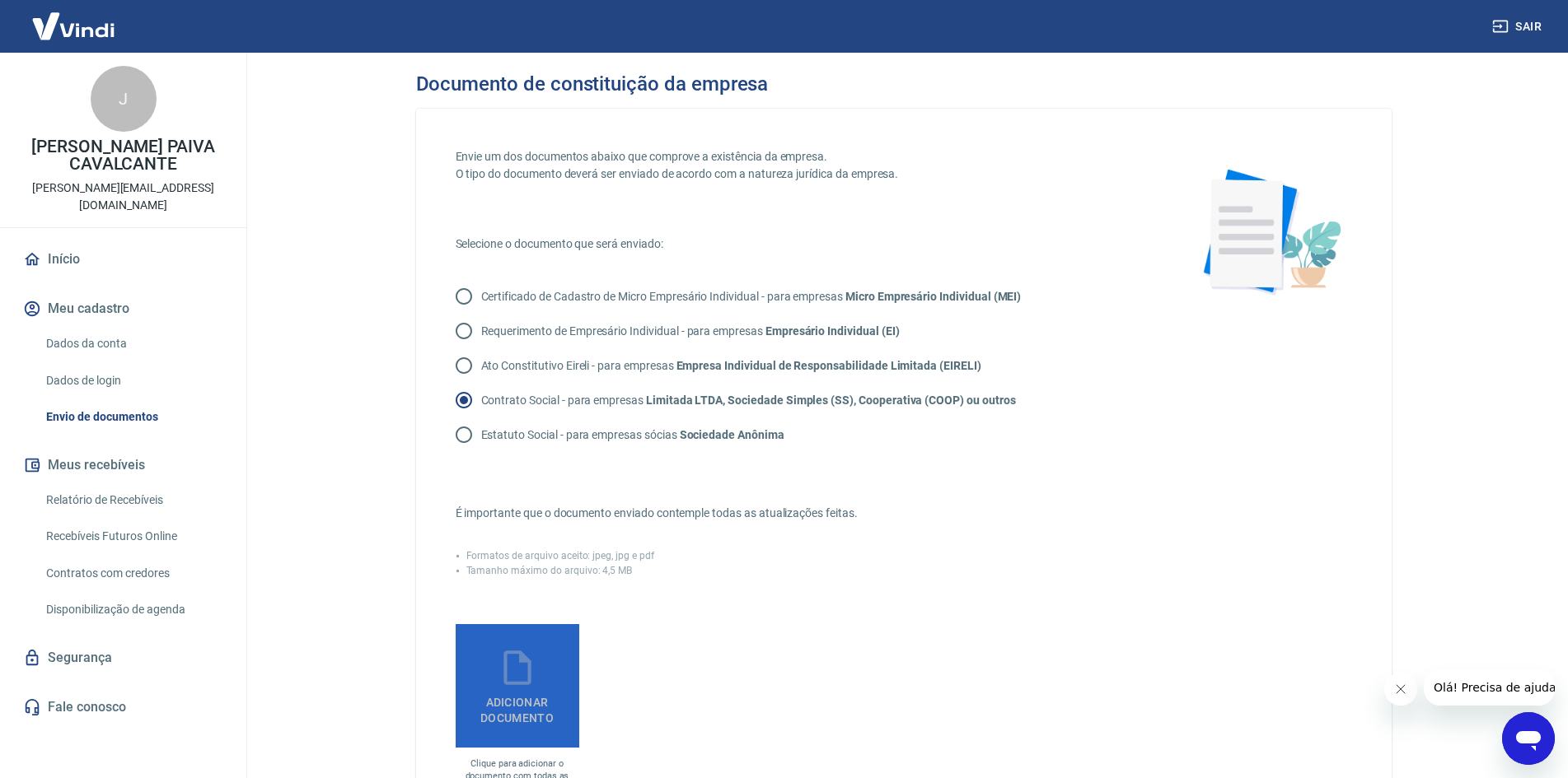
click at [554, 647] on label "Adicionar documento" at bounding box center [517, 686] width 124 height 124
click at [0, 0] on input "Adicionar documento" at bounding box center [0, 0] width 0 height 0
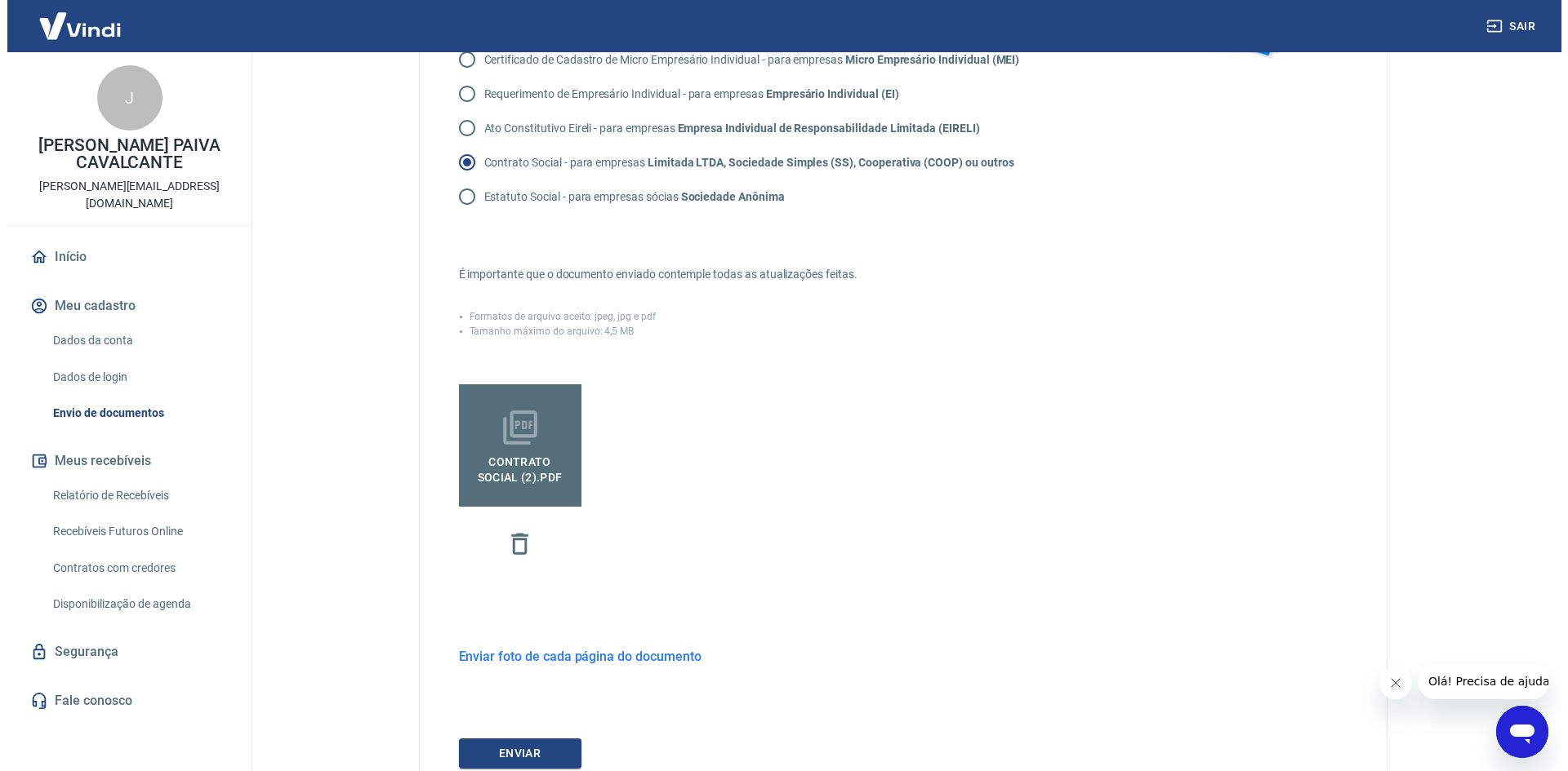
scroll to position [340, 0]
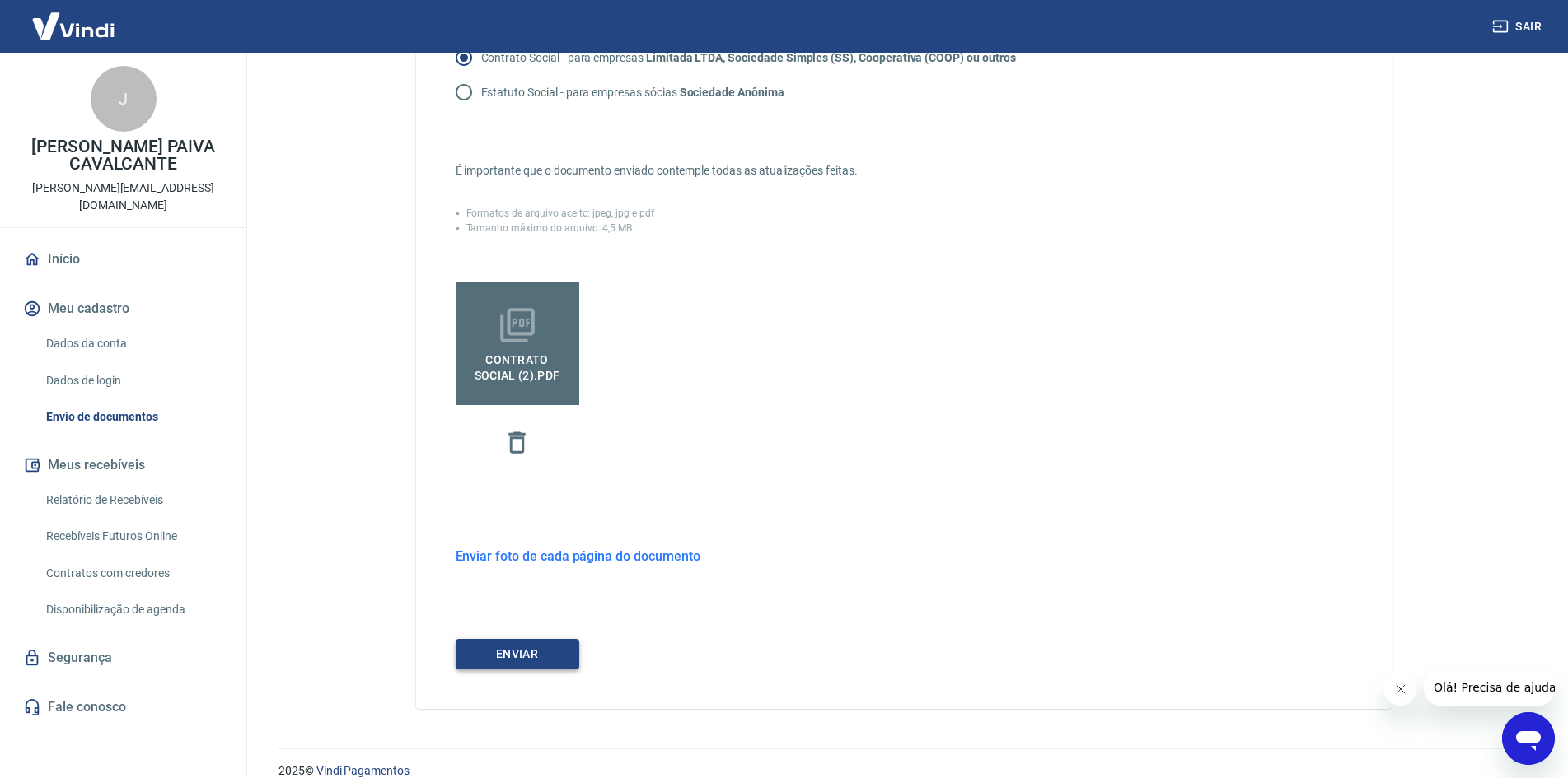
click at [510, 655] on button "ENVIAR" at bounding box center [517, 654] width 124 height 30
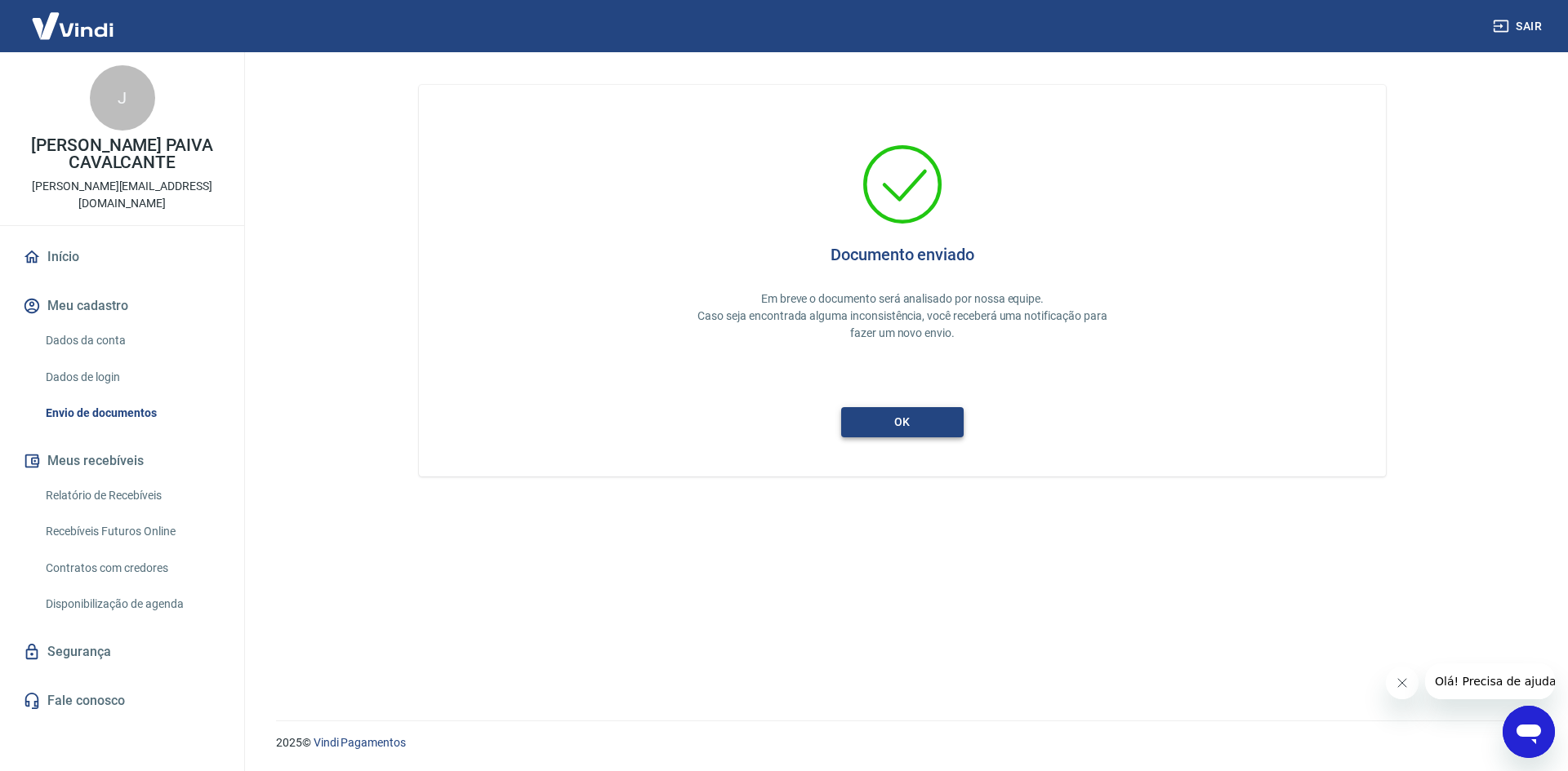
click at [933, 417] on button "ok" at bounding box center [902, 422] width 123 height 30
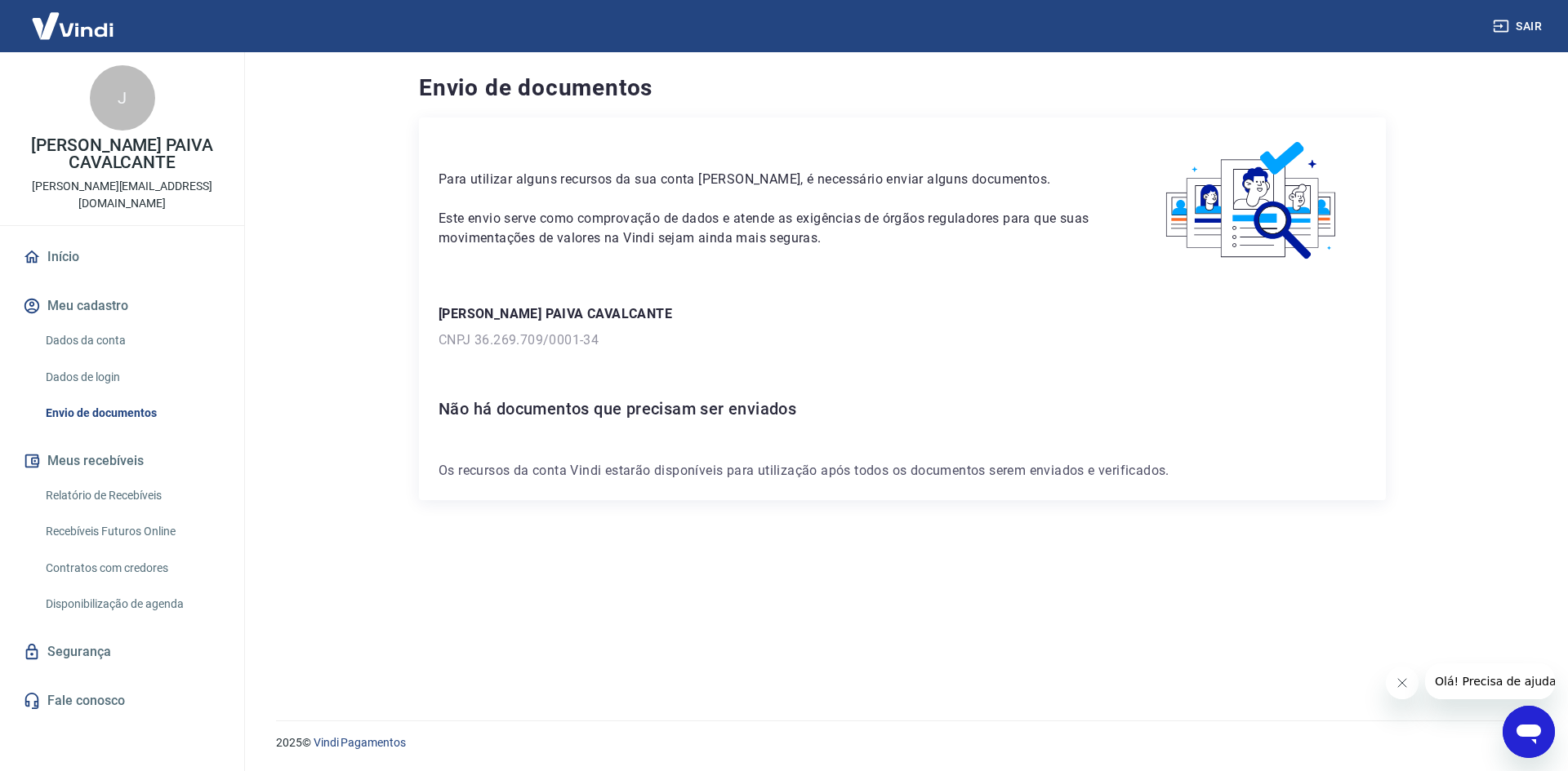
click at [71, 239] on link "Início" at bounding box center [122, 256] width 205 height 36
